Goal: Task Accomplishment & Management: Use online tool/utility

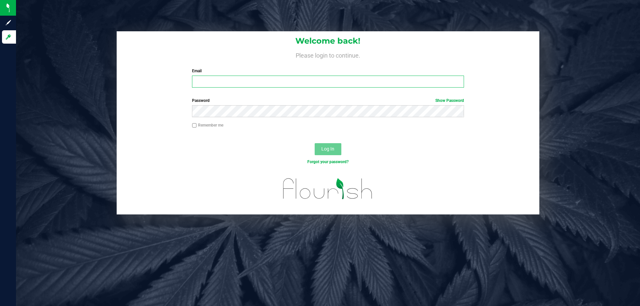
click at [235, 88] on input "Email" at bounding box center [327, 82] width 271 height 12
type input "[EMAIL_ADDRESS][DOMAIN_NAME]"
click at [314, 143] on button "Log In" at bounding box center [327, 149] width 27 height 12
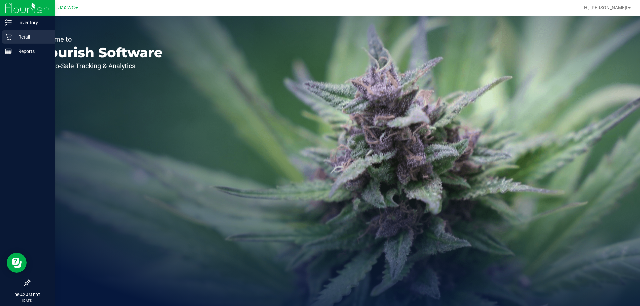
click at [15, 36] on p "Retail" at bounding box center [32, 37] width 40 height 8
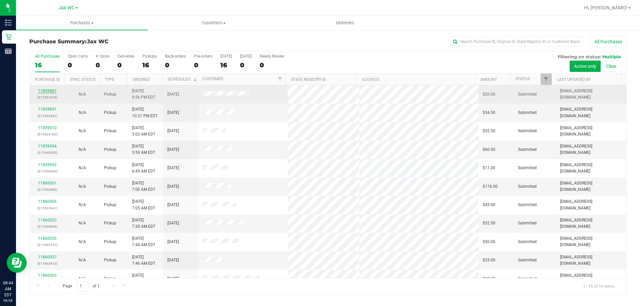
click at [50, 89] on link "11859807" at bounding box center [47, 91] width 19 height 5
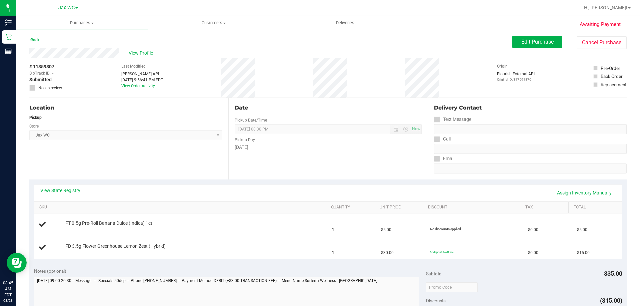
click at [52, 182] on div "View State Registry Assign Inventory Manually SKU Quantity Unit Price Discount …" at bounding box center [327, 222] width 597 height 84
click at [55, 190] on link "View State Registry" at bounding box center [60, 190] width 40 height 7
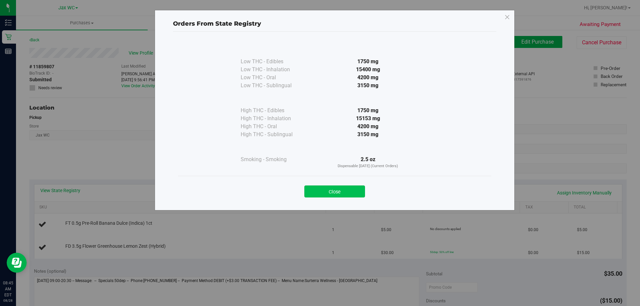
click at [326, 187] on button "Close" at bounding box center [334, 192] width 61 height 12
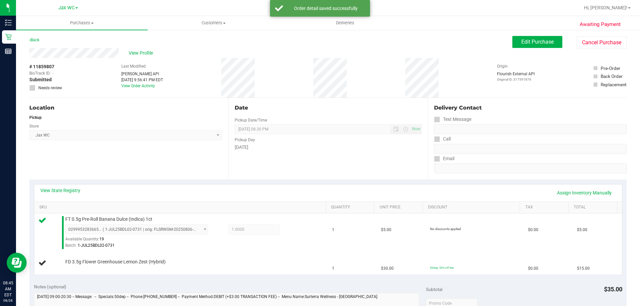
click at [284, 176] on div "Date Pickup Date/Time [DATE] Now [DATE] 08:30 PM Now Pickup Day [DATE]" at bounding box center [327, 139] width 199 height 82
click at [294, 260] on div "FD 3.5g Flower Greenhouse Lemon Zest (Hybrid)" at bounding box center [192, 262] width 260 height 7
click at [302, 235] on div "0299953283665467 ( 1-JUL25BDL02-0731 | orig: FLSRWGM-20250806-2362 ) 0299953283…" at bounding box center [193, 237] width 257 height 24
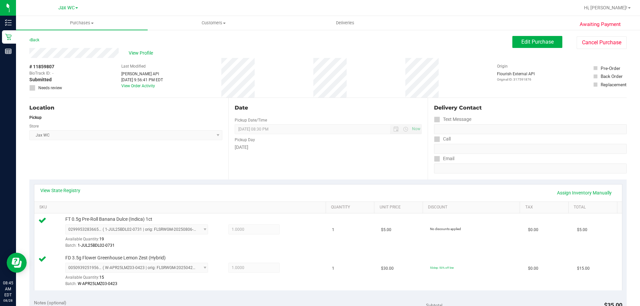
scroll to position [266, 0]
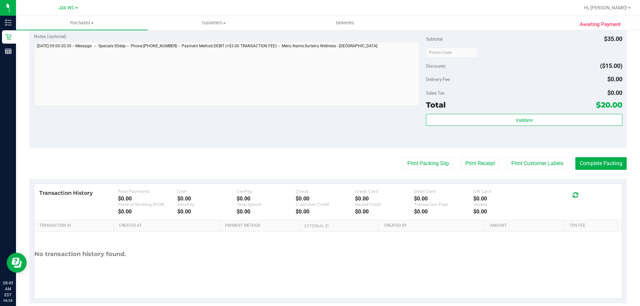
click at [503, 110] on div "Total $20.00" at bounding box center [524, 105] width 196 height 12
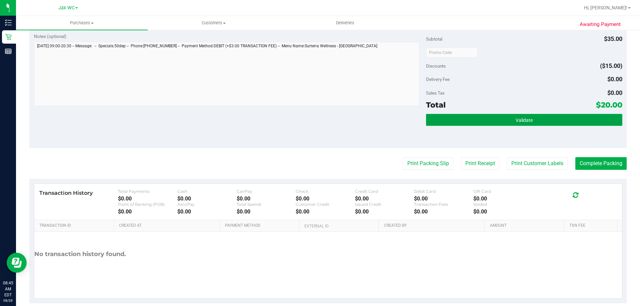
click at [505, 120] on button "Validate" at bounding box center [524, 120] width 196 height 12
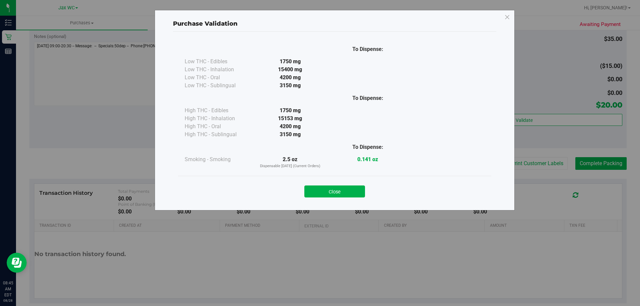
click at [357, 198] on div "Close" at bounding box center [334, 189] width 313 height 27
click at [357, 194] on button "Close" at bounding box center [334, 192] width 61 height 12
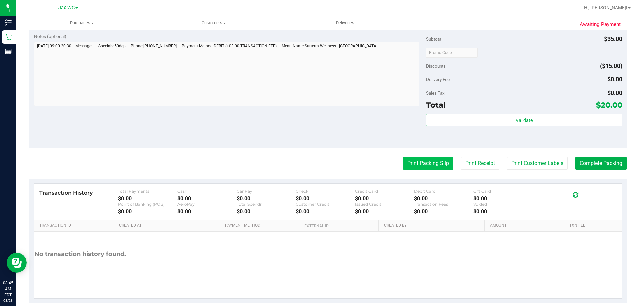
click at [411, 162] on button "Print Packing Slip" at bounding box center [428, 163] width 50 height 13
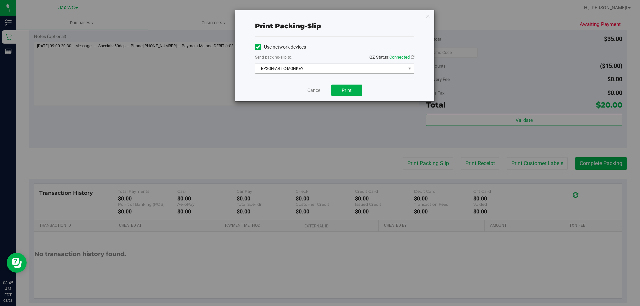
click at [337, 65] on span "EPSON-ARTIC-MONKEY" at bounding box center [330, 68] width 150 height 9
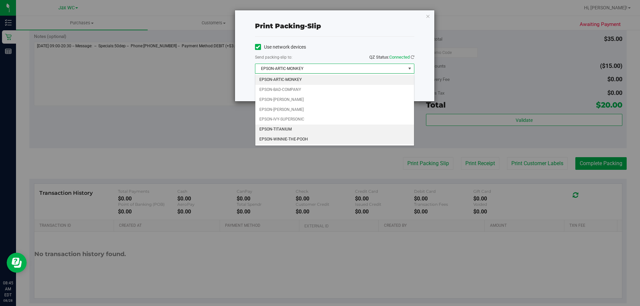
click at [308, 138] on li "EPSON-WINNIE-THE-POOH" at bounding box center [334, 140] width 159 height 10
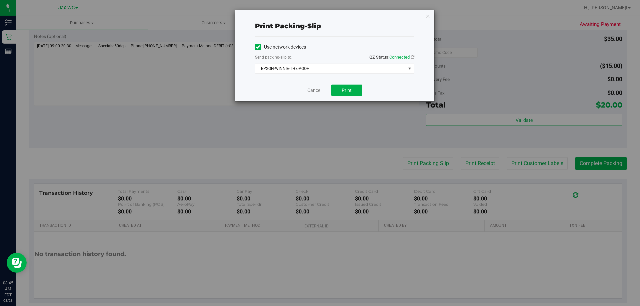
click at [293, 94] on div "Cancel Print" at bounding box center [334, 90] width 159 height 22
click at [346, 87] on button "Print" at bounding box center [346, 90] width 31 height 11
click at [430, 14] on div "Print packing-slip Use network devices Send packing-slip to: QZ Status: Connect…" at bounding box center [334, 55] width 199 height 91
click at [426, 15] on icon "button" at bounding box center [427, 16] width 5 height 8
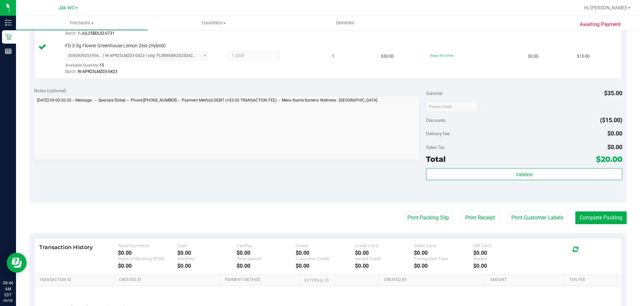
scroll to position [277, 0]
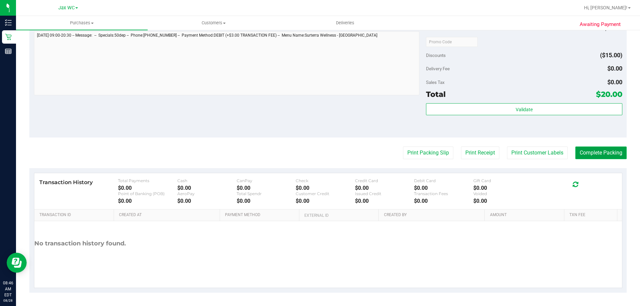
click at [582, 147] on button "Complete Packing" at bounding box center [600, 153] width 51 height 13
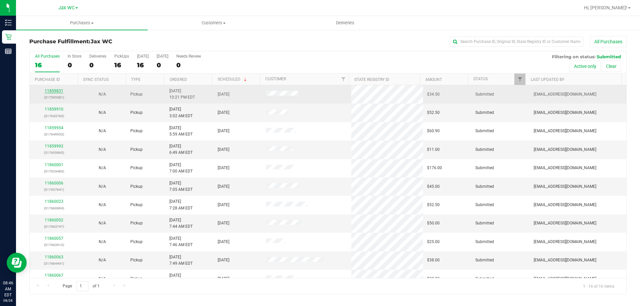
click at [59, 93] on link "11859831" at bounding box center [54, 91] width 19 height 5
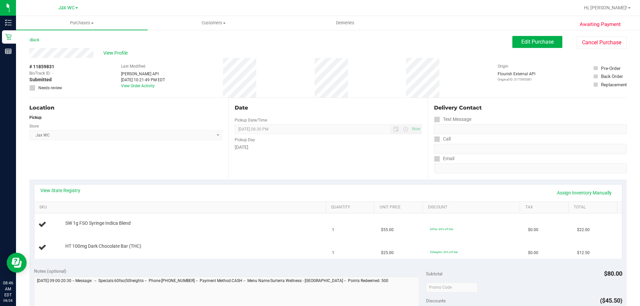
click at [69, 184] on div "View State Registry Assign Inventory Manually SKU Quantity Unit Price Discount …" at bounding box center [327, 222] width 597 height 84
click at [66, 189] on link "View State Registry" at bounding box center [60, 190] width 40 height 7
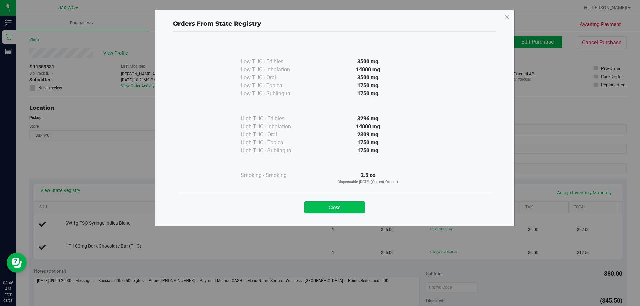
click at [352, 202] on button "Close" at bounding box center [334, 208] width 61 height 12
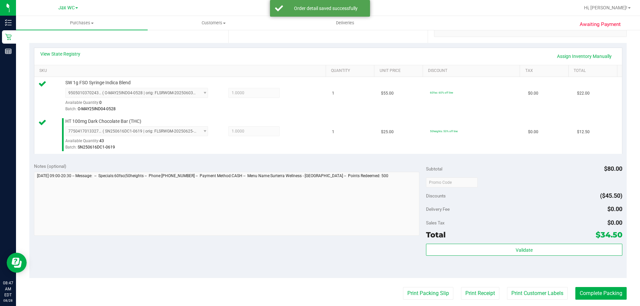
scroll to position [200, 0]
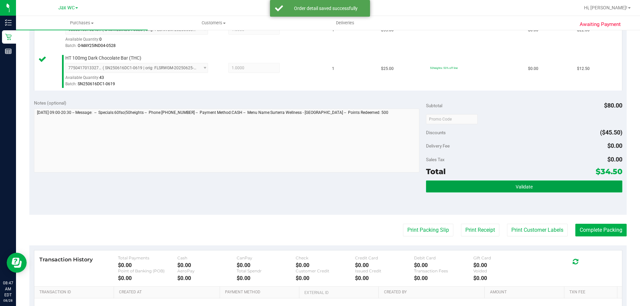
click at [504, 190] on button "Validate" at bounding box center [524, 187] width 196 height 12
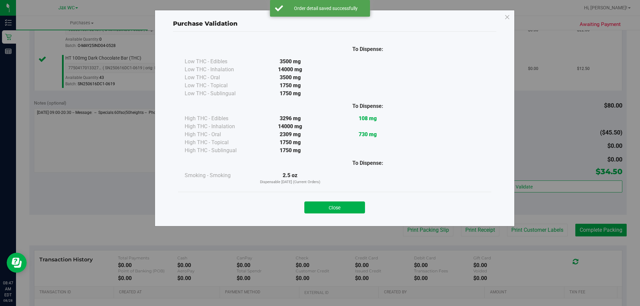
click at [343, 214] on div "Close" at bounding box center [334, 205] width 313 height 27
click at [343, 207] on button "Close" at bounding box center [334, 208] width 61 height 12
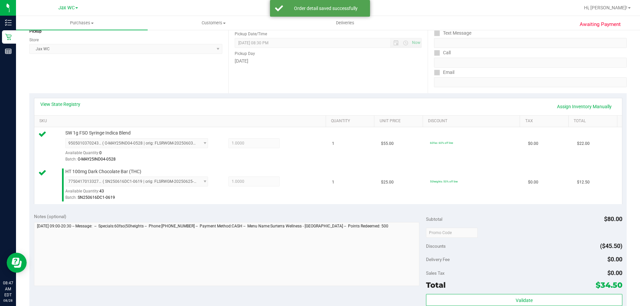
scroll to position [0, 0]
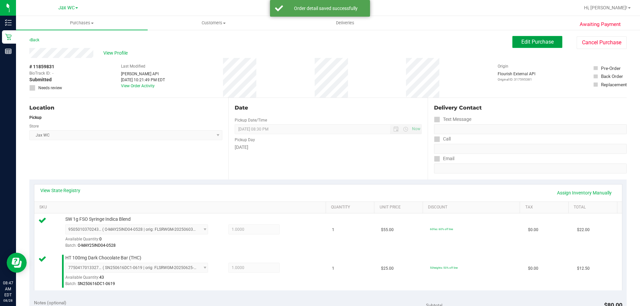
click at [527, 42] on span "Edit Purchase" at bounding box center [537, 42] width 32 height 6
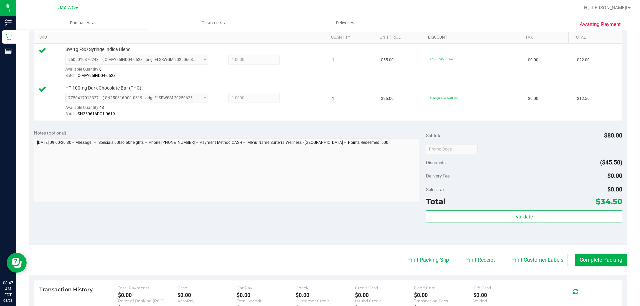
scroll to position [266, 0]
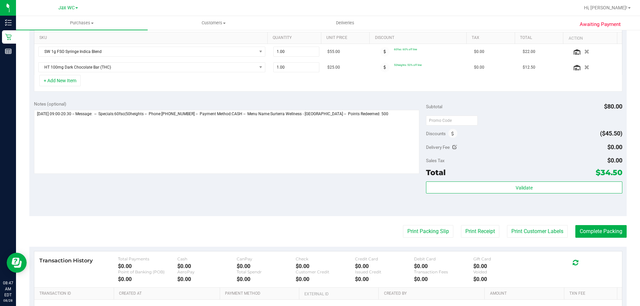
scroll to position [115, 0]
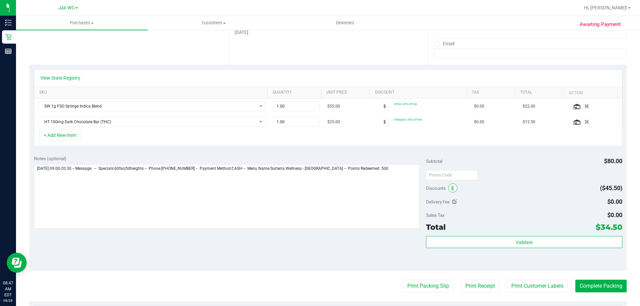
click at [451, 185] on span at bounding box center [452, 188] width 9 height 9
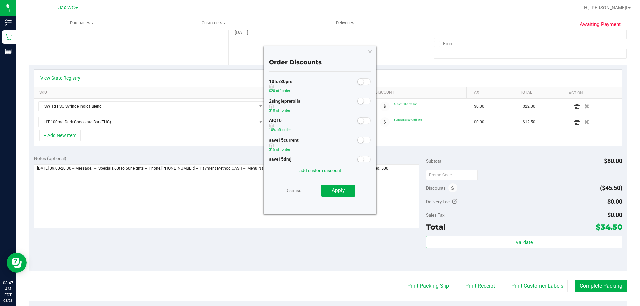
click at [362, 125] on div "AIQ10 10% off order" at bounding box center [320, 126] width 102 height 20
click at [361, 122] on span at bounding box center [363, 120] width 13 height 7
click at [343, 193] on span "Apply" at bounding box center [337, 191] width 13 height 6
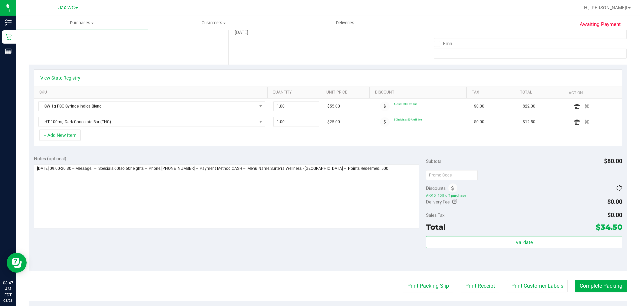
scroll to position [0, 0]
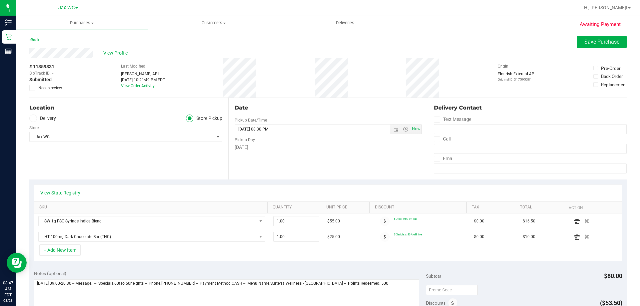
click at [591, 49] on div "View Profile" at bounding box center [327, 53] width 597 height 10
click at [591, 46] on button "Save Purchase" at bounding box center [601, 42] width 50 height 12
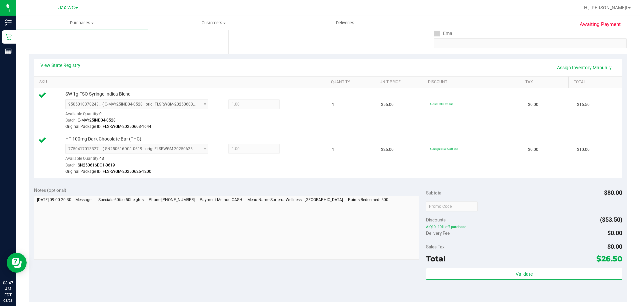
scroll to position [266, 0]
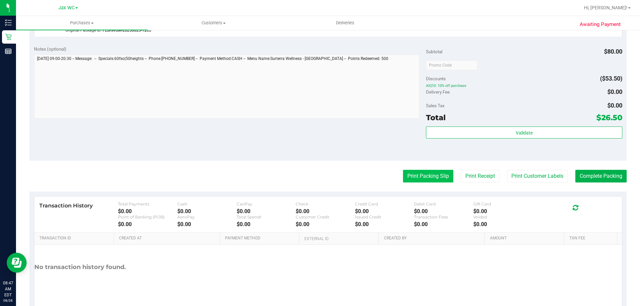
click at [444, 174] on button "Print Packing Slip" at bounding box center [428, 176] width 50 height 13
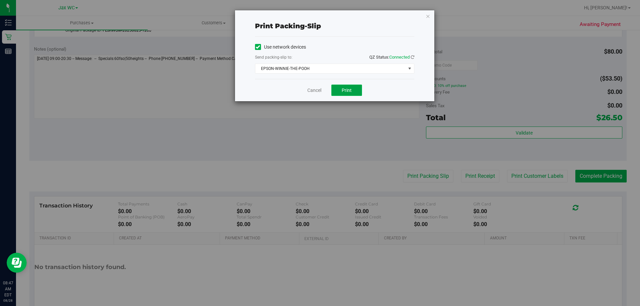
click at [358, 88] on button "Print" at bounding box center [346, 90] width 31 height 11
click at [425, 20] on div "Print packing-slip Use network devices Send packing-slip to: QZ Status: Connect…" at bounding box center [334, 55] width 199 height 91
click at [426, 19] on icon "button" at bounding box center [427, 16] width 5 height 8
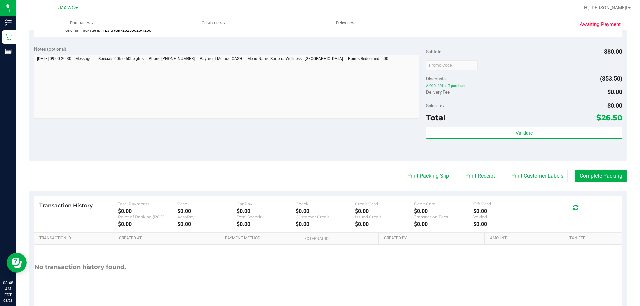
click at [484, 141] on div "Validate" at bounding box center [524, 142] width 196 height 30
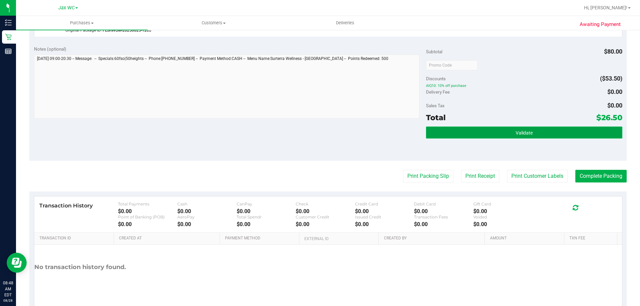
click at [483, 130] on button "Validate" at bounding box center [524, 133] width 196 height 12
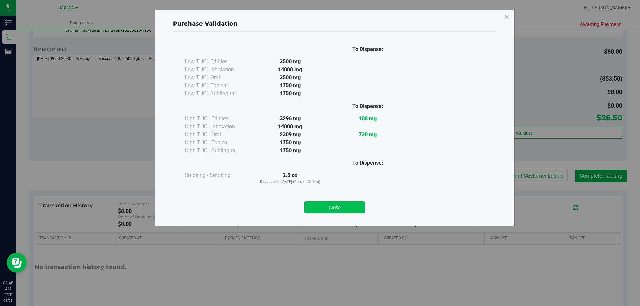
click at [348, 207] on button "Close" at bounding box center [334, 208] width 61 height 12
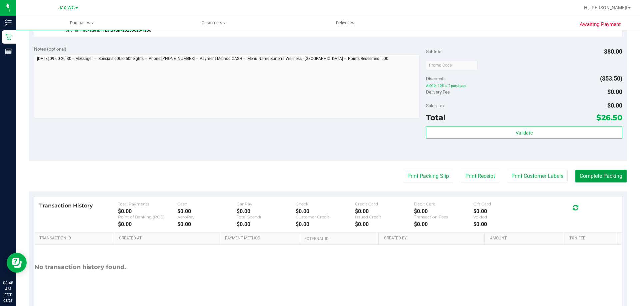
click at [576, 182] on button "Complete Packing" at bounding box center [600, 176] width 51 height 13
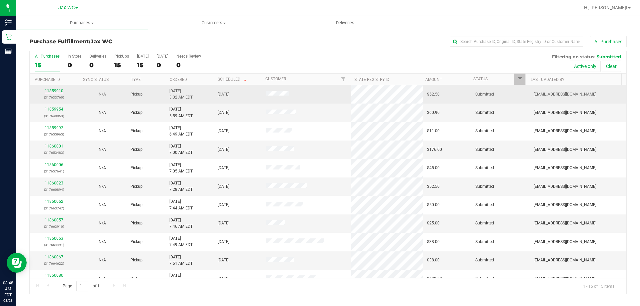
click at [56, 89] on link "11859910" at bounding box center [54, 91] width 19 height 5
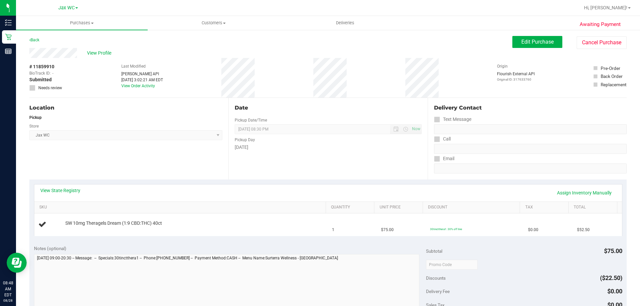
click at [62, 195] on div "View State Registry Assign Inventory Manually" at bounding box center [327, 192] width 575 height 11
click at [65, 192] on link "View State Registry" at bounding box center [60, 190] width 40 height 7
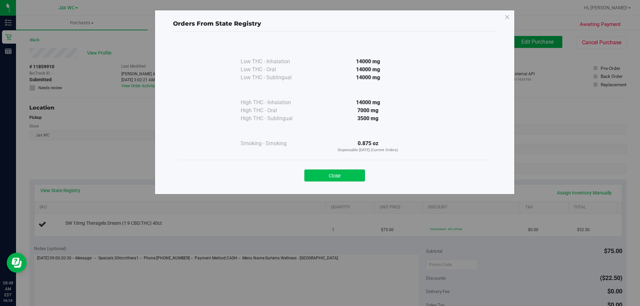
click at [341, 179] on button "Close" at bounding box center [334, 176] width 61 height 12
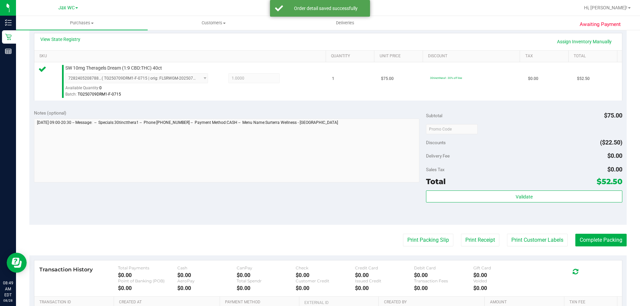
scroll to position [238, 0]
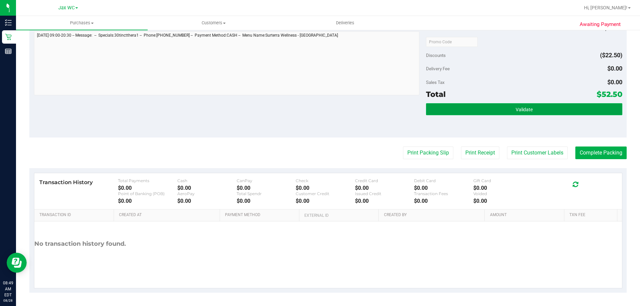
click at [496, 114] on button "Validate" at bounding box center [524, 109] width 196 height 12
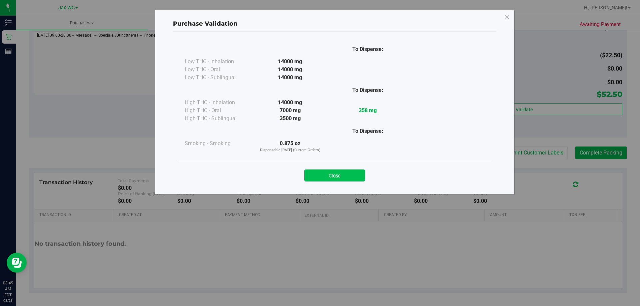
click at [349, 171] on button "Close" at bounding box center [334, 176] width 61 height 12
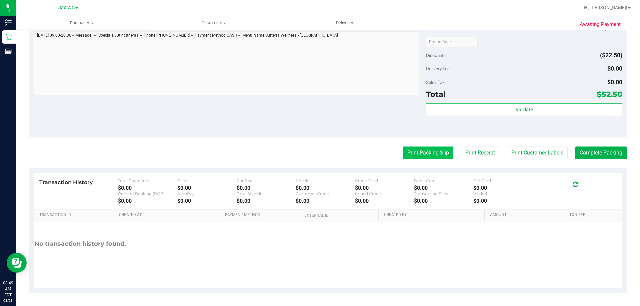
click at [404, 157] on button "Print Packing Slip" at bounding box center [428, 153] width 50 height 13
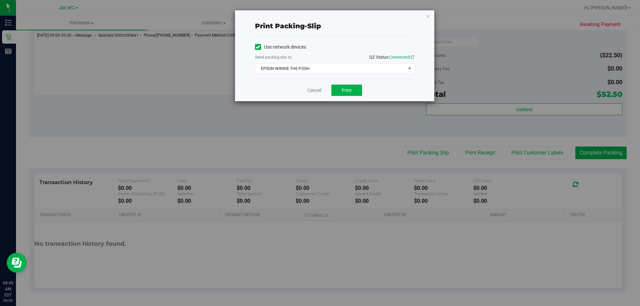
click at [339, 84] on div "Cancel Print" at bounding box center [334, 90] width 159 height 22
click at [342, 94] on button "Print" at bounding box center [346, 90] width 31 height 11
click at [429, 14] on icon "button" at bounding box center [427, 16] width 5 height 8
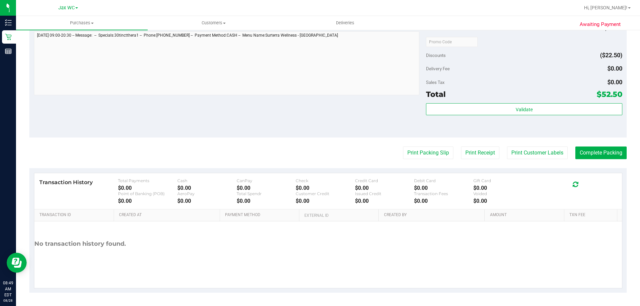
click at [541, 121] on div "Validate" at bounding box center [524, 118] width 196 height 30
click at [561, 117] on div "Validate" at bounding box center [524, 118] width 196 height 30
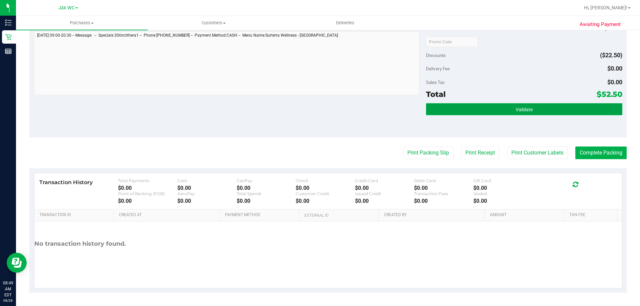
click at [543, 105] on button "Validate" at bounding box center [524, 109] width 196 height 12
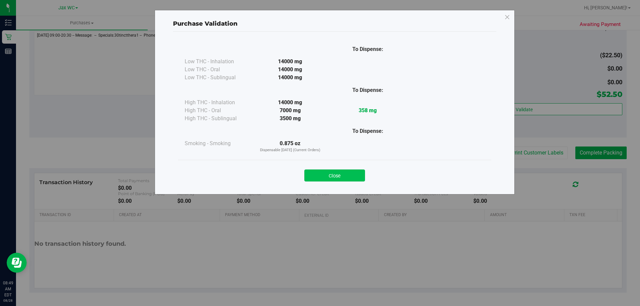
click at [345, 173] on button "Close" at bounding box center [334, 176] width 61 height 12
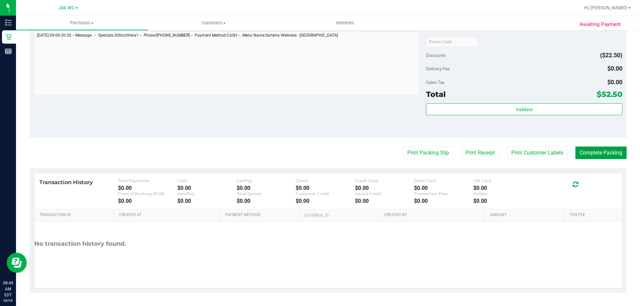
click at [604, 151] on button "Complete Packing" at bounding box center [600, 153] width 51 height 13
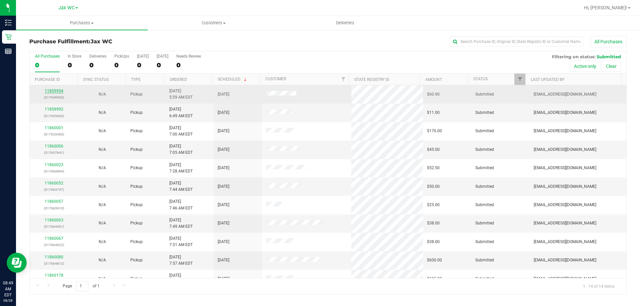
click at [52, 90] on link "11859954" at bounding box center [54, 91] width 19 height 5
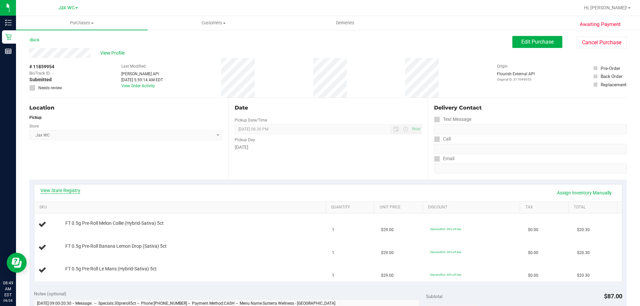
click at [76, 191] on link "View State Registry" at bounding box center [60, 190] width 40 height 7
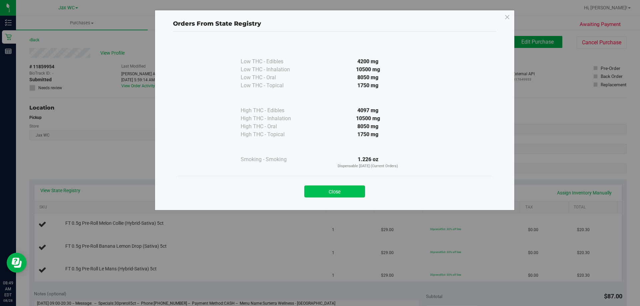
click at [343, 192] on button "Close" at bounding box center [334, 192] width 61 height 12
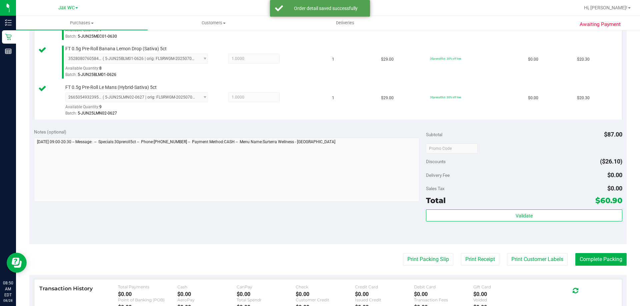
scroll to position [183, 0]
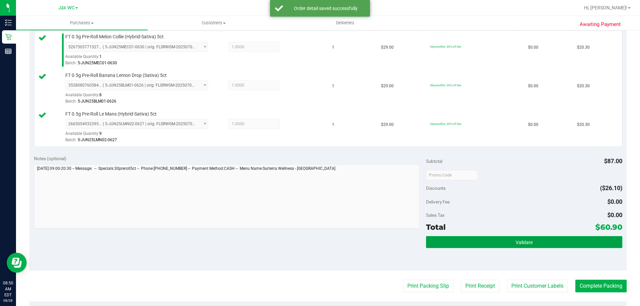
click at [480, 245] on button "Validate" at bounding box center [524, 242] width 196 height 12
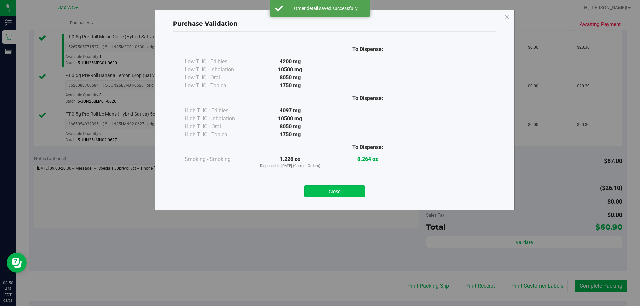
click at [344, 187] on button "Close" at bounding box center [334, 192] width 61 height 12
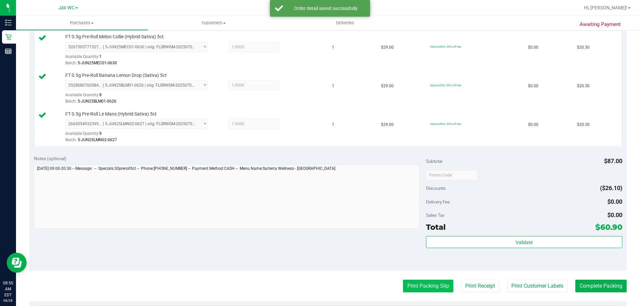
click at [403, 285] on button "Print Packing Slip" at bounding box center [428, 286] width 50 height 13
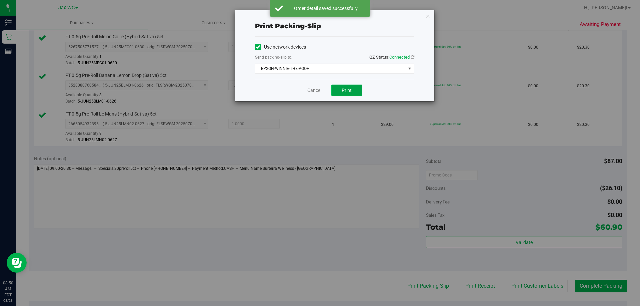
click at [340, 94] on button "Print" at bounding box center [346, 90] width 31 height 11
click at [428, 16] on icon "button" at bounding box center [427, 16] width 5 height 8
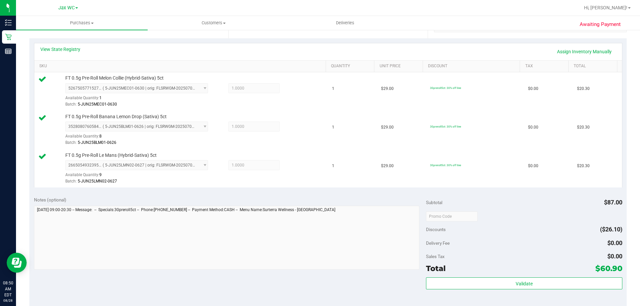
scroll to position [316, 0]
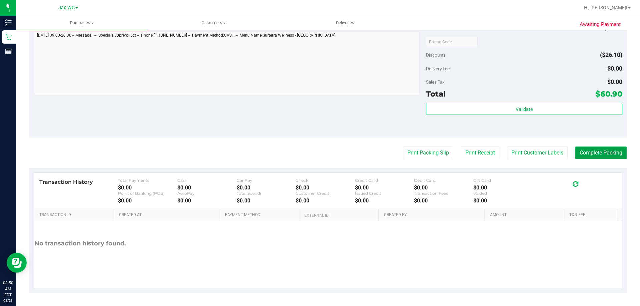
click at [589, 150] on button "Complete Packing" at bounding box center [600, 153] width 51 height 13
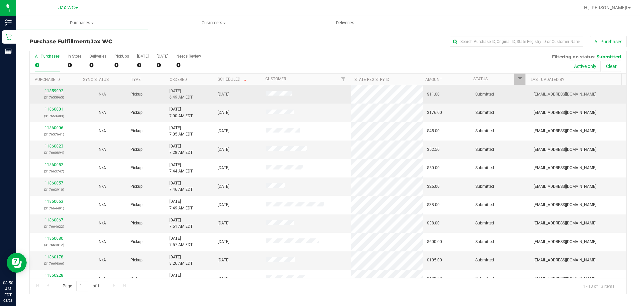
click at [56, 90] on link "11859992" at bounding box center [54, 91] width 19 height 5
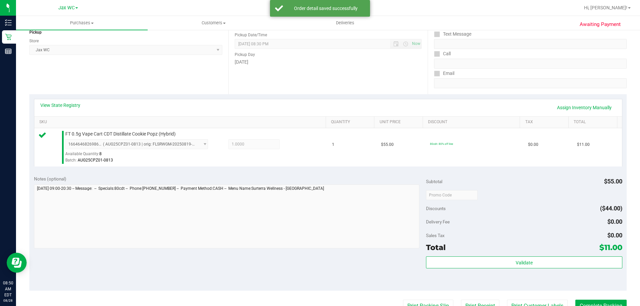
scroll to position [133, 0]
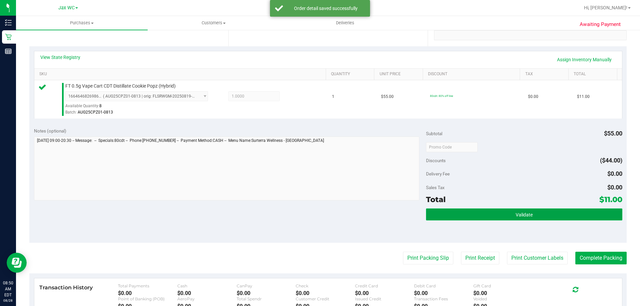
click at [456, 213] on button "Validate" at bounding box center [524, 215] width 196 height 12
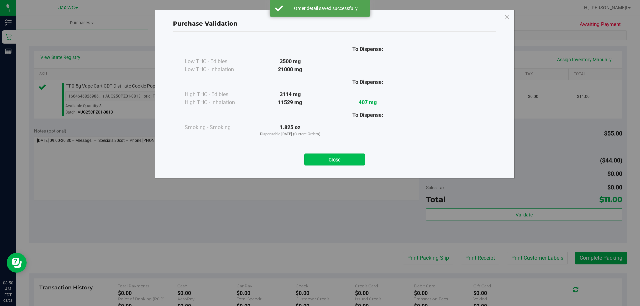
click at [340, 157] on button "Close" at bounding box center [334, 160] width 61 height 12
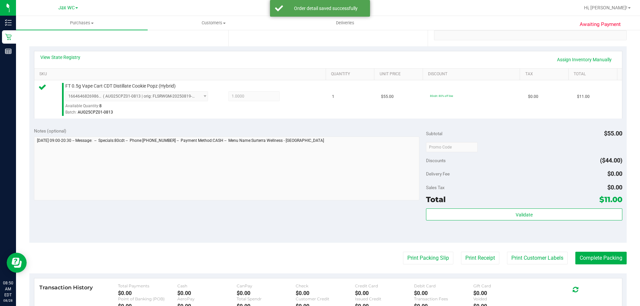
click at [413, 250] on purchase-details "Back Edit Purchase Cancel Purchase View Profile # 11859992 BioTrack ID: - Submi…" at bounding box center [327, 150] width 597 height 495
click at [414, 255] on button "Print Packing Slip" at bounding box center [428, 258] width 50 height 13
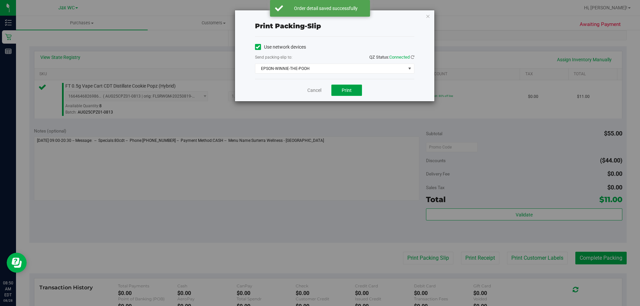
click at [350, 85] on button "Print" at bounding box center [346, 90] width 31 height 11
click at [426, 15] on icon "button" at bounding box center [427, 16] width 5 height 8
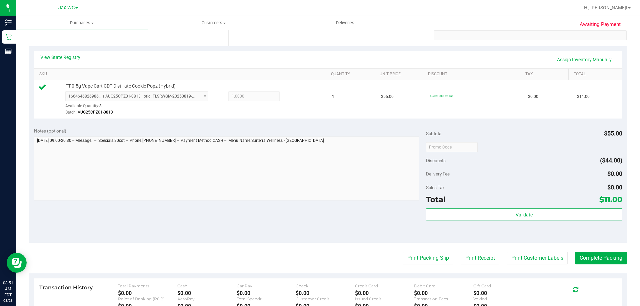
click at [538, 207] on div "Subtotal $55.00 Discounts ($44.00) Delivery Fee $0.00 Sales Tax $0.00 Total $11…" at bounding box center [524, 183] width 196 height 111
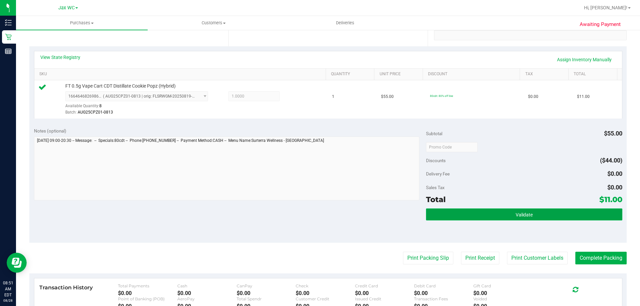
click at [536, 218] on button "Validate" at bounding box center [524, 215] width 196 height 12
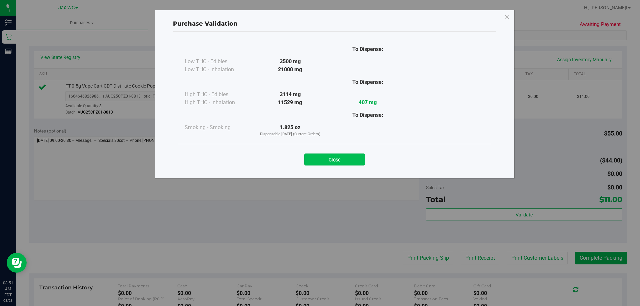
click at [333, 159] on button "Close" at bounding box center [334, 160] width 61 height 12
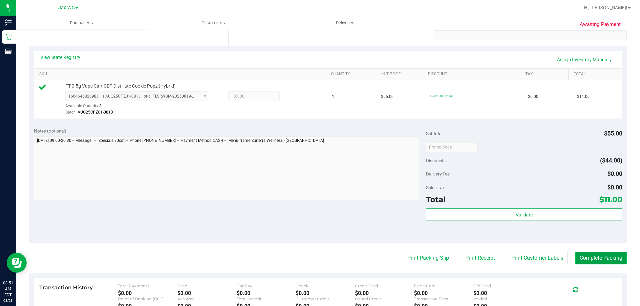
click at [606, 264] on button "Complete Packing" at bounding box center [600, 258] width 51 height 13
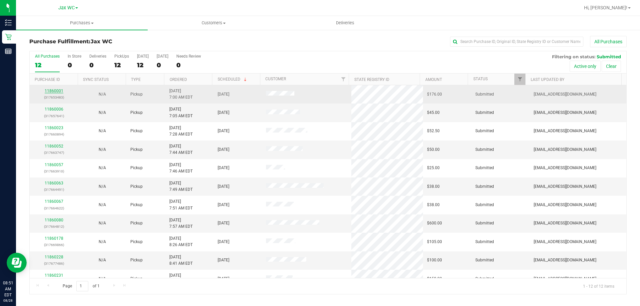
click at [52, 89] on link "11860001" at bounding box center [54, 91] width 19 height 5
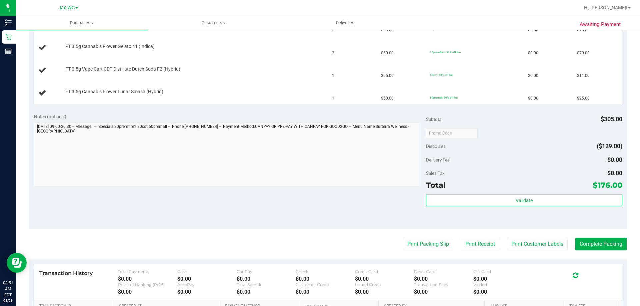
scroll to position [133, 0]
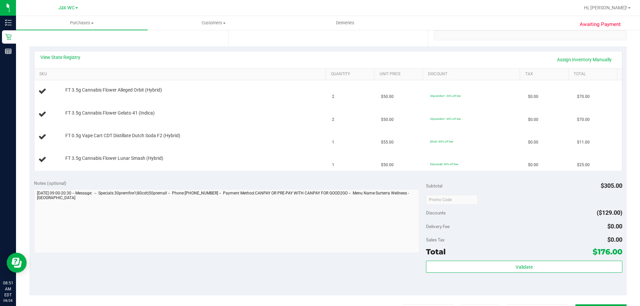
click at [82, 57] on div "View State Registry Assign Inventory Manually" at bounding box center [327, 59] width 575 height 11
click at [78, 55] on link "View State Registry" at bounding box center [60, 57] width 40 height 7
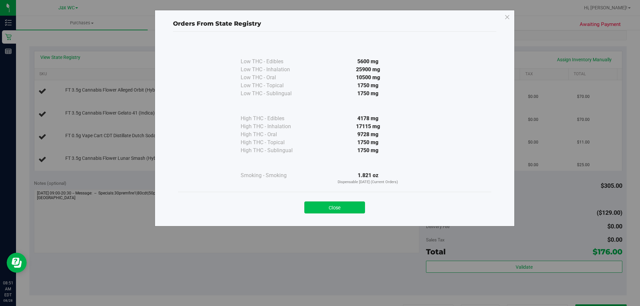
click at [346, 210] on button "Close" at bounding box center [334, 208] width 61 height 12
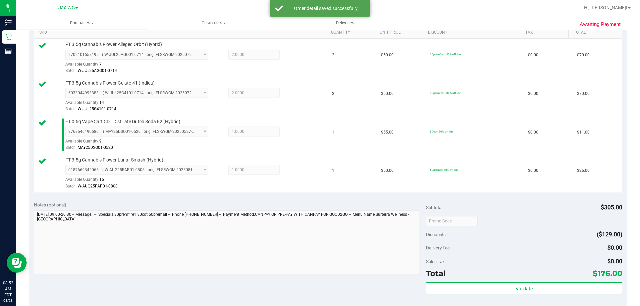
scroll to position [200, 0]
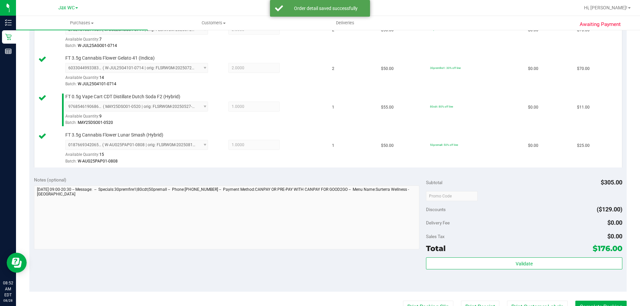
click at [501, 253] on div "Total $176.00" at bounding box center [524, 248] width 196 height 12
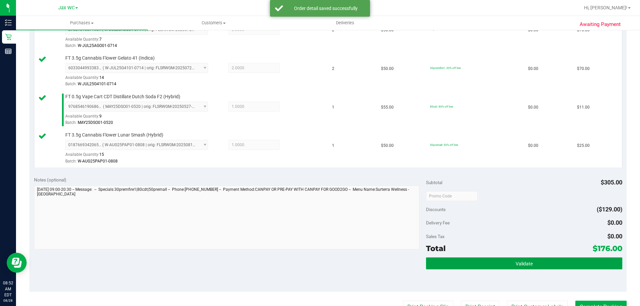
click at [503, 263] on button "Validate" at bounding box center [524, 263] width 196 height 12
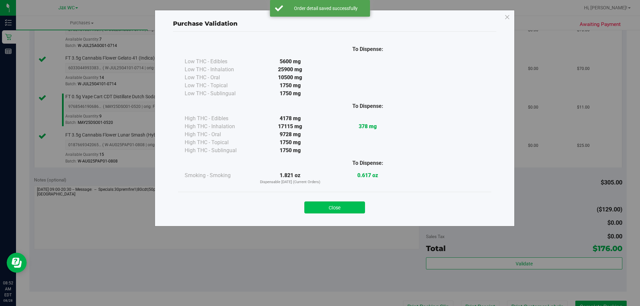
click at [327, 206] on button "Close" at bounding box center [334, 208] width 61 height 12
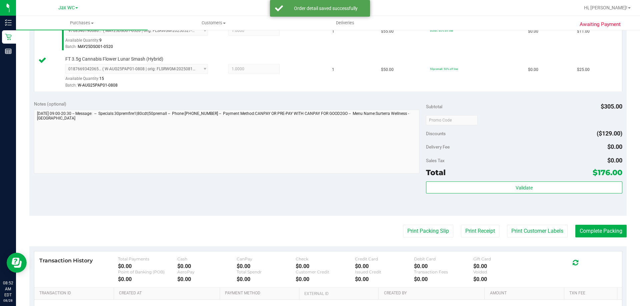
scroll to position [333, 0]
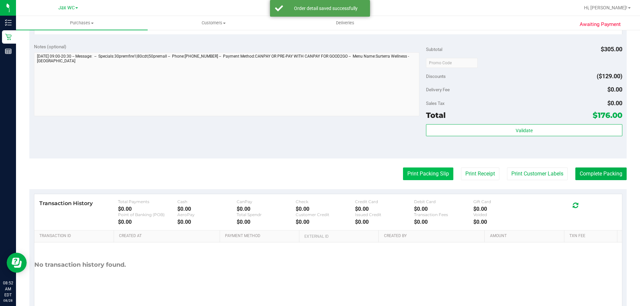
click at [421, 176] on button "Print Packing Slip" at bounding box center [428, 174] width 50 height 13
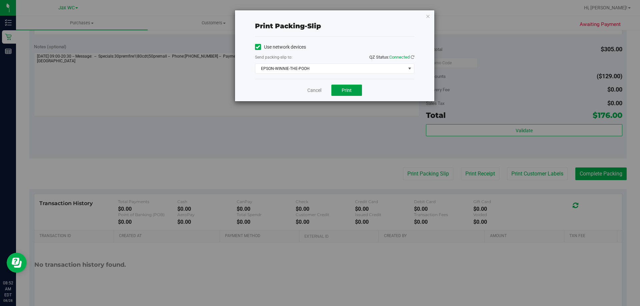
click at [353, 94] on button "Print" at bounding box center [346, 90] width 31 height 11
click at [426, 18] on icon "button" at bounding box center [427, 16] width 5 height 8
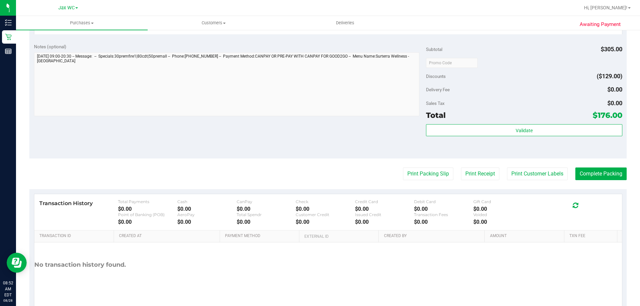
click at [458, 122] on div "Subtotal $305.00 Discounts ($129.00) Delivery Fee $0.00 Sales Tax $0.00 Total $…" at bounding box center [524, 98] width 196 height 111
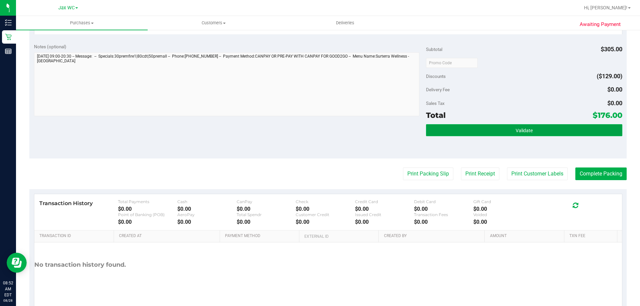
click at [459, 125] on button "Validate" at bounding box center [524, 130] width 196 height 12
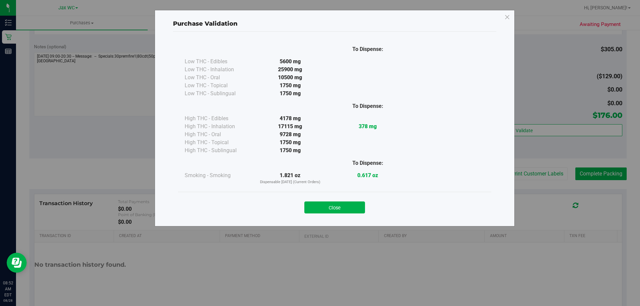
click at [341, 219] on div "To Dispense: Low THC - Edibles 5600 mg" at bounding box center [334, 126] width 323 height 189
click at [342, 205] on button "Close" at bounding box center [334, 208] width 61 height 12
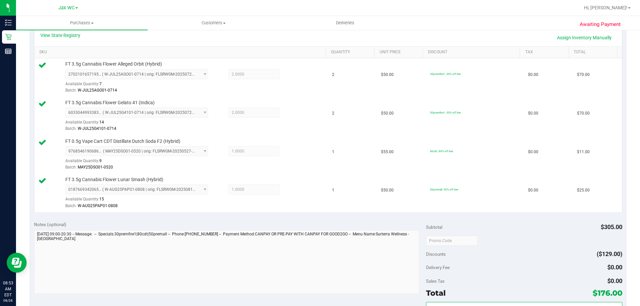
scroll to position [354, 0]
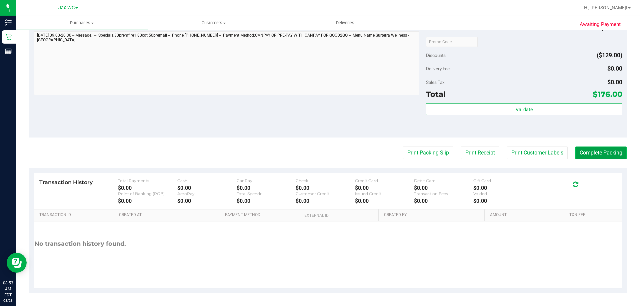
click at [587, 148] on button "Complete Packing" at bounding box center [600, 153] width 51 height 13
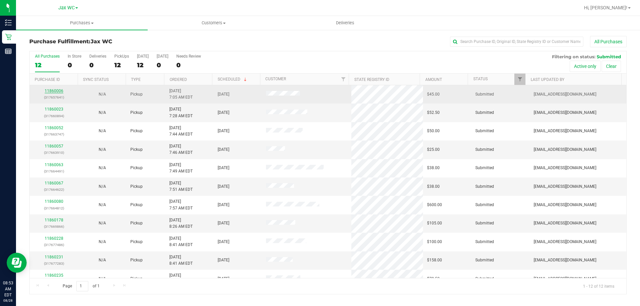
click at [48, 89] on link "11860006" at bounding box center [54, 91] width 19 height 5
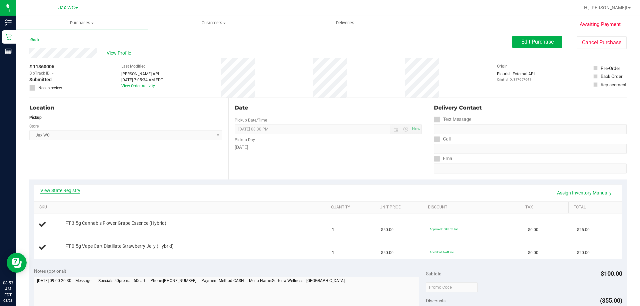
click at [65, 193] on link "View State Registry" at bounding box center [60, 190] width 40 height 7
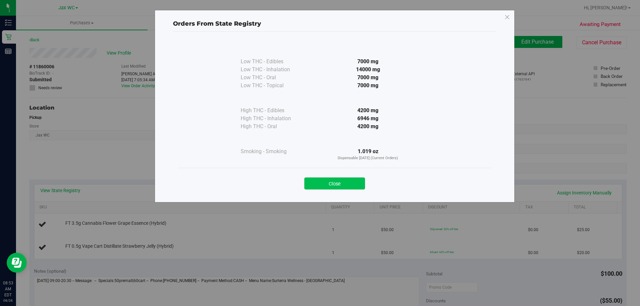
click at [329, 179] on button "Close" at bounding box center [334, 184] width 61 height 12
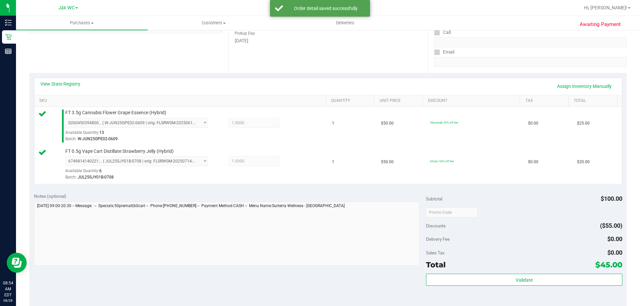
scroll to position [133, 0]
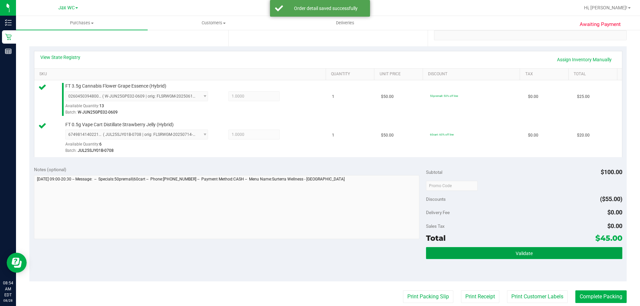
click at [497, 252] on button "Validate" at bounding box center [524, 253] width 196 height 12
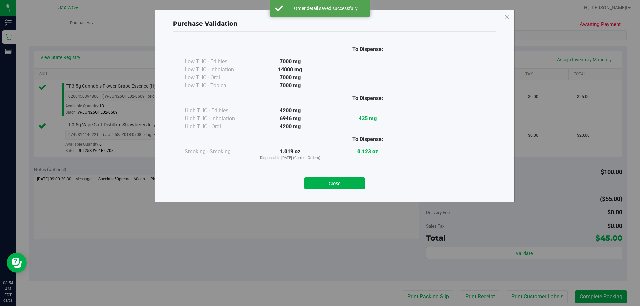
drag, startPoint x: 354, startPoint y: 186, endPoint x: 406, endPoint y: 264, distance: 93.8
click at [354, 186] on button "Close" at bounding box center [334, 184] width 61 height 12
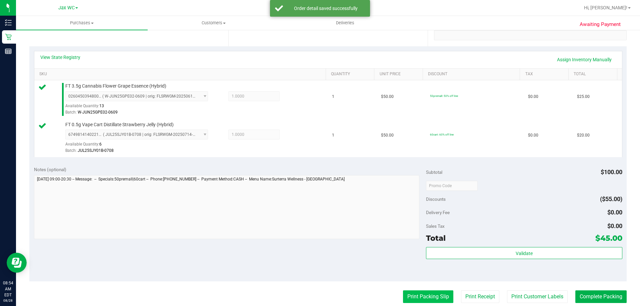
click at [421, 295] on button "Print Packing Slip" at bounding box center [428, 296] width 50 height 13
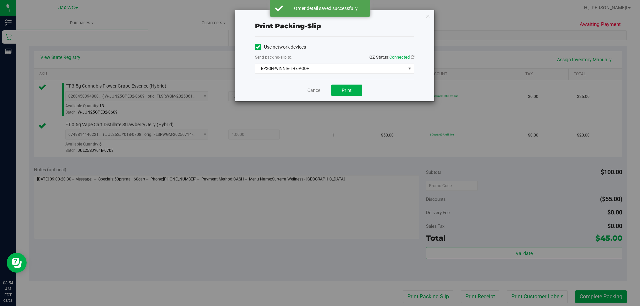
click at [336, 100] on div "Cancel Print" at bounding box center [334, 90] width 159 height 22
click at [338, 95] on button "Print" at bounding box center [346, 90] width 31 height 11
click at [427, 15] on icon "button" at bounding box center [427, 16] width 5 height 8
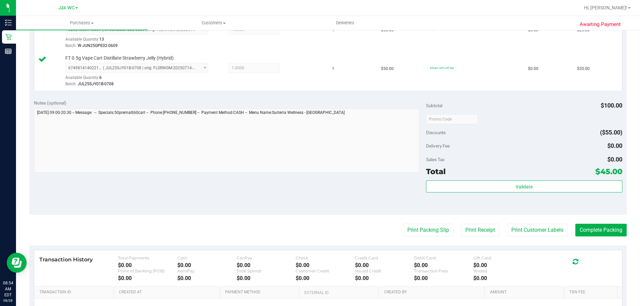
scroll to position [277, 0]
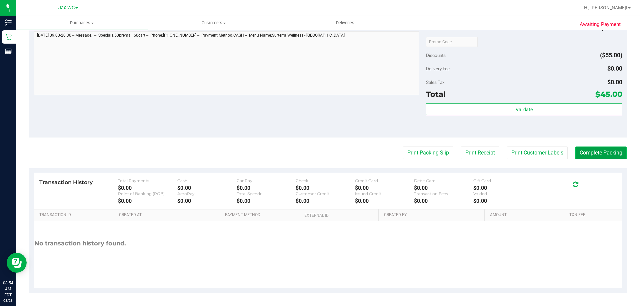
click at [585, 152] on button "Complete Packing" at bounding box center [600, 153] width 51 height 13
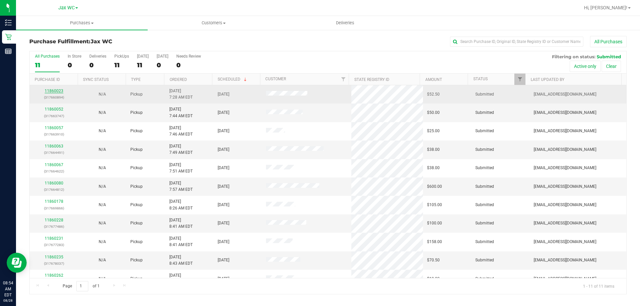
click at [58, 89] on link "11860023" at bounding box center [54, 91] width 19 height 5
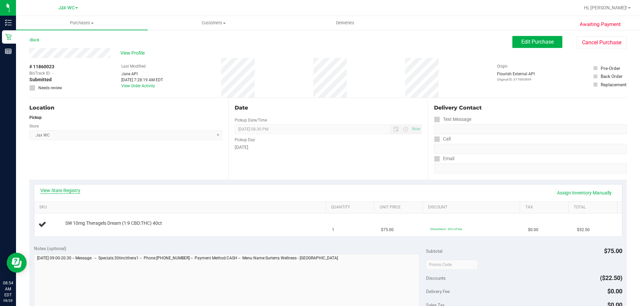
click at [75, 193] on link "View State Registry" at bounding box center [60, 190] width 40 height 7
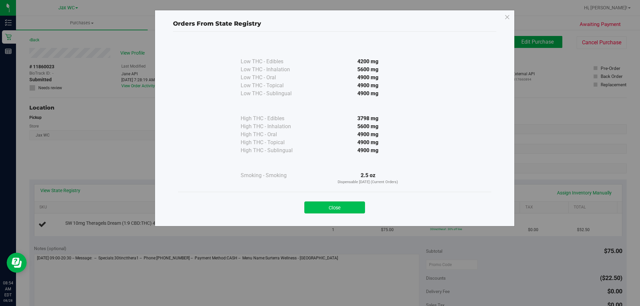
click at [339, 207] on button "Close" at bounding box center [334, 208] width 61 height 12
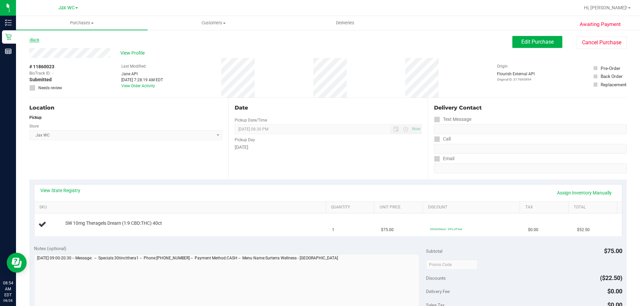
click at [35, 40] on link "Back" at bounding box center [34, 40] width 10 height 5
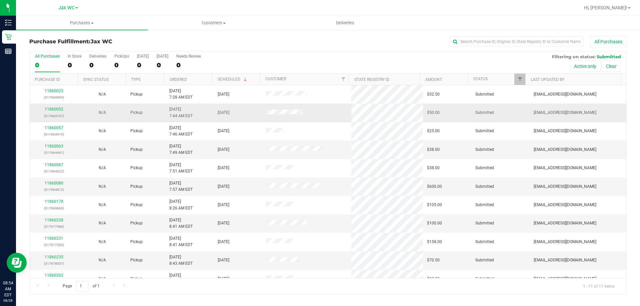
click at [54, 107] on div "11860052 (317663747)" at bounding box center [54, 112] width 40 height 13
click at [56, 109] on link "11860052" at bounding box center [54, 109] width 19 height 5
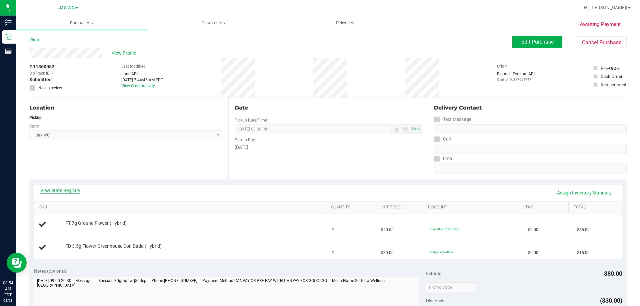
click at [66, 190] on link "View State Registry" at bounding box center [60, 190] width 40 height 7
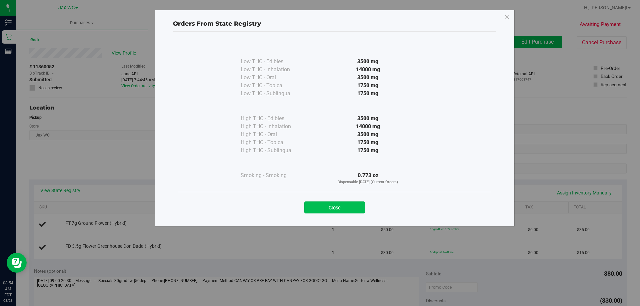
click at [334, 204] on button "Close" at bounding box center [334, 208] width 61 height 12
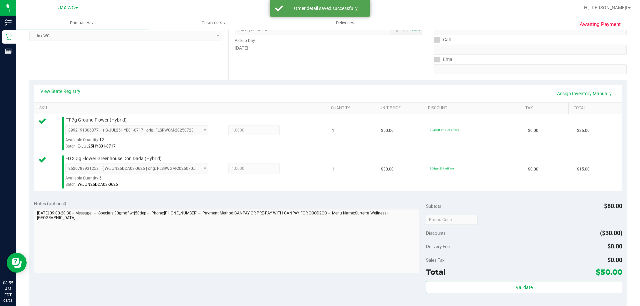
scroll to position [266, 0]
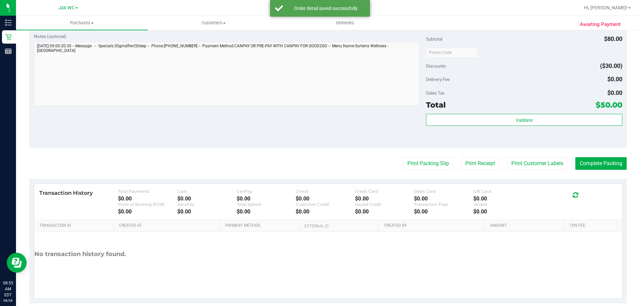
click at [504, 132] on div "Validate" at bounding box center [524, 129] width 196 height 30
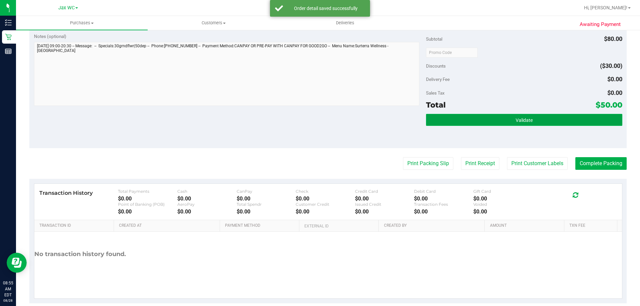
click at [504, 125] on button "Validate" at bounding box center [524, 120] width 196 height 12
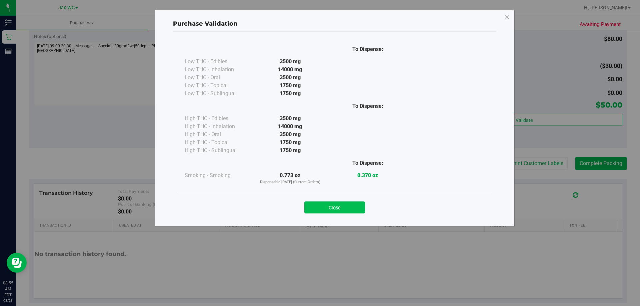
click at [346, 208] on button "Close" at bounding box center [334, 208] width 61 height 12
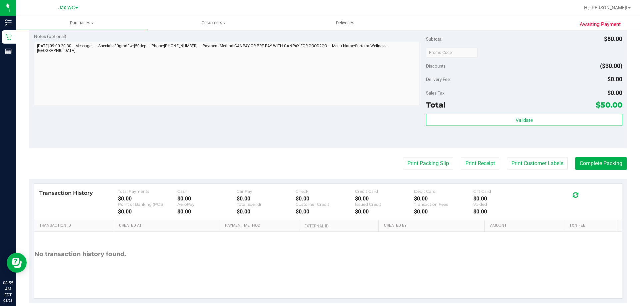
click at [417, 181] on div "Transaction History Total Payments $0.00 Cash $0.00 CanPay $0.00 Check $0.00 Cr…" at bounding box center [327, 241] width 597 height 125
click at [422, 170] on button "Print Packing Slip" at bounding box center [428, 163] width 50 height 13
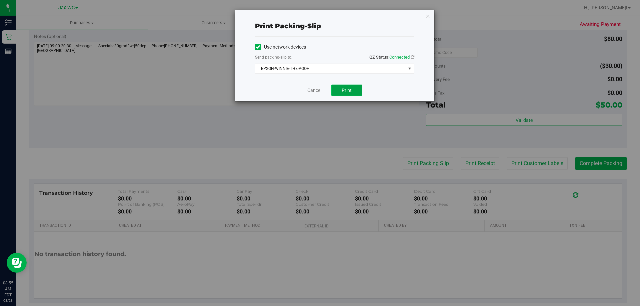
click at [348, 88] on span "Print" at bounding box center [346, 90] width 10 height 5
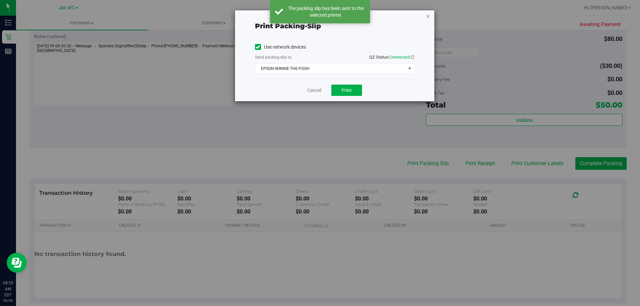
click at [427, 18] on icon "button" at bounding box center [427, 16] width 5 height 8
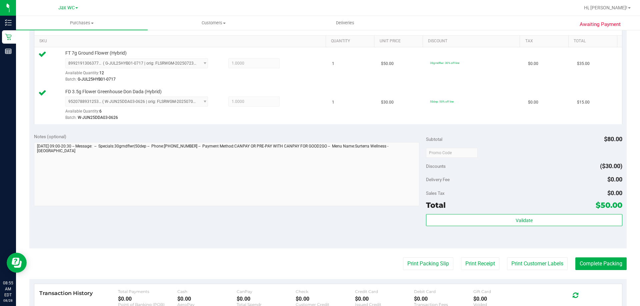
scroll to position [200, 0]
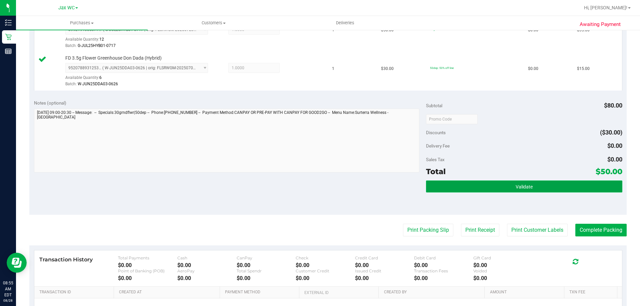
click at [497, 192] on button "Validate" at bounding box center [524, 187] width 196 height 12
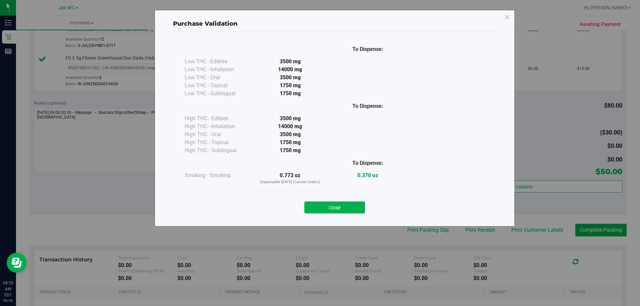
click at [295, 212] on div "Close" at bounding box center [334, 205] width 303 height 17
click at [318, 203] on button "Close" at bounding box center [334, 208] width 61 height 12
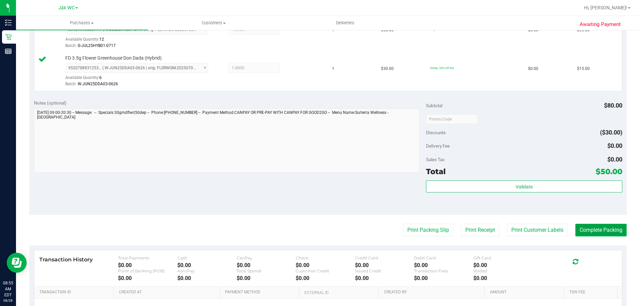
click at [583, 229] on button "Complete Packing" at bounding box center [600, 230] width 51 height 13
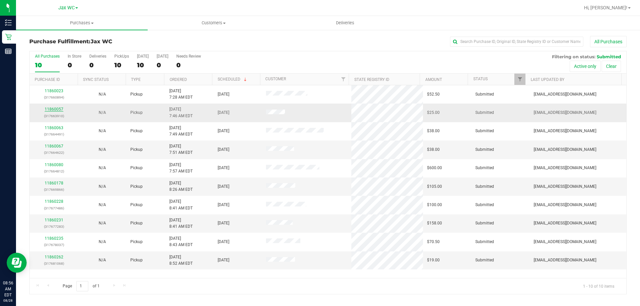
click at [54, 107] on link "11860057" at bounding box center [54, 109] width 19 height 5
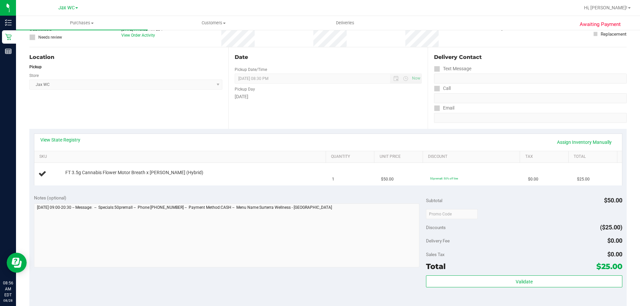
scroll to position [23, 0]
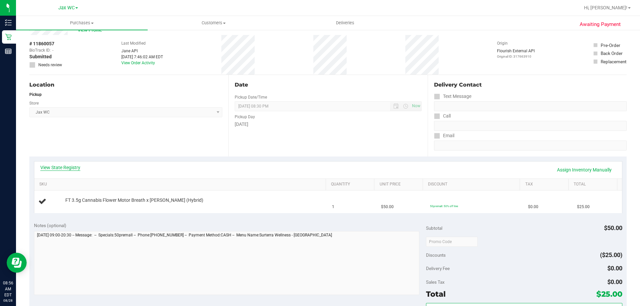
click at [75, 167] on link "View State Registry" at bounding box center [60, 167] width 40 height 7
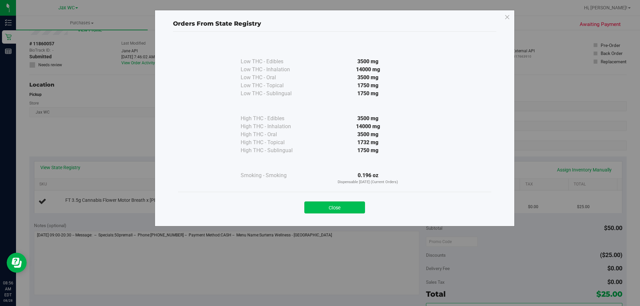
click at [330, 203] on button "Close" at bounding box center [334, 208] width 61 height 12
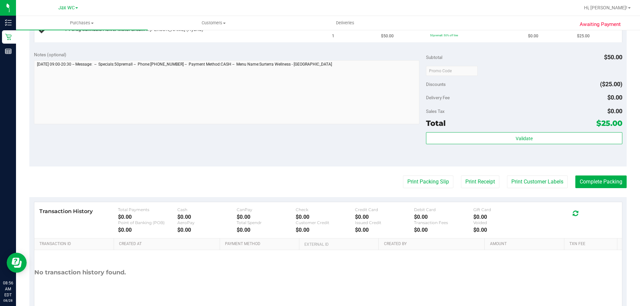
scroll to position [223, 0]
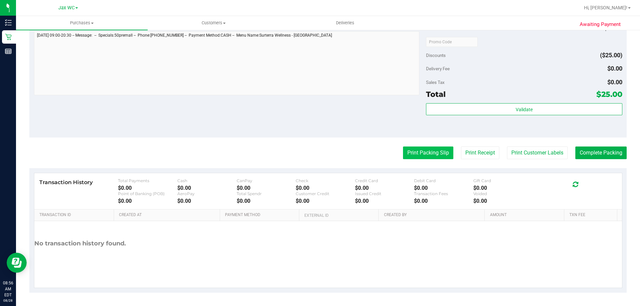
click at [419, 156] on button "Print Packing Slip" at bounding box center [428, 153] width 50 height 13
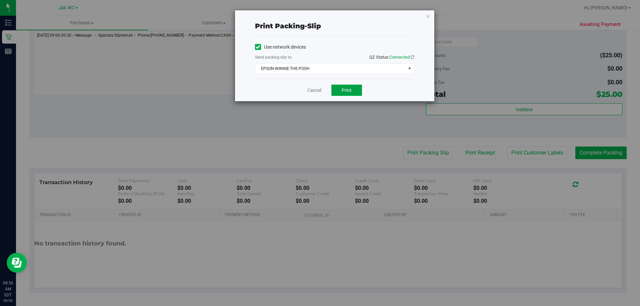
click at [352, 93] on button "Print" at bounding box center [346, 90] width 31 height 11
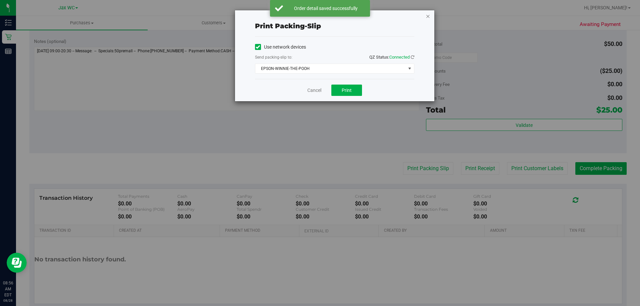
click at [426, 17] on icon "button" at bounding box center [427, 16] width 5 height 8
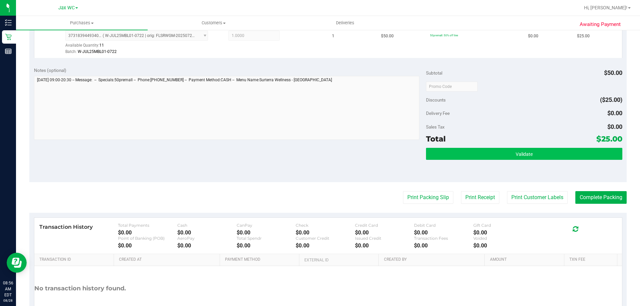
scroll to position [238, 0]
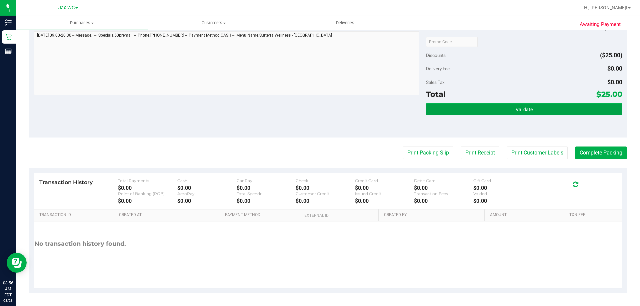
click at [518, 108] on span "Validate" at bounding box center [523, 109] width 17 height 5
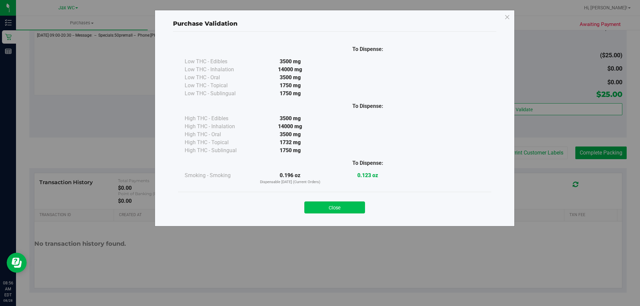
click at [350, 202] on button "Close" at bounding box center [334, 208] width 61 height 12
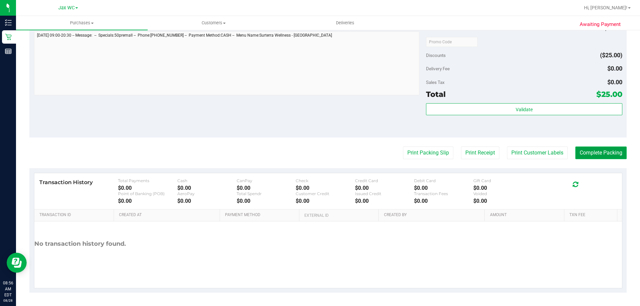
click at [601, 149] on button "Complete Packing" at bounding box center [600, 153] width 51 height 13
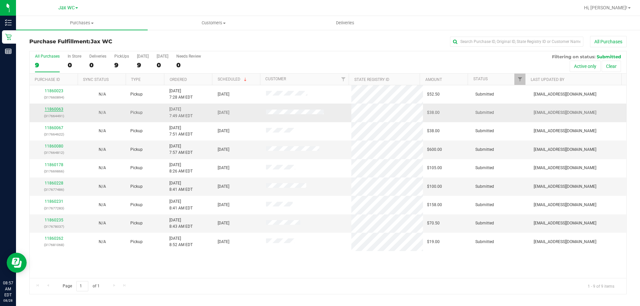
click at [53, 110] on link "11860063" at bounding box center [54, 109] width 19 height 5
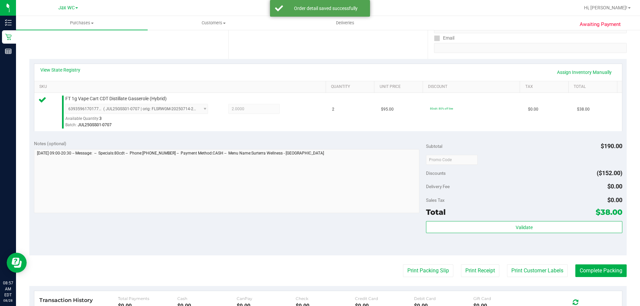
scroll to position [200, 0]
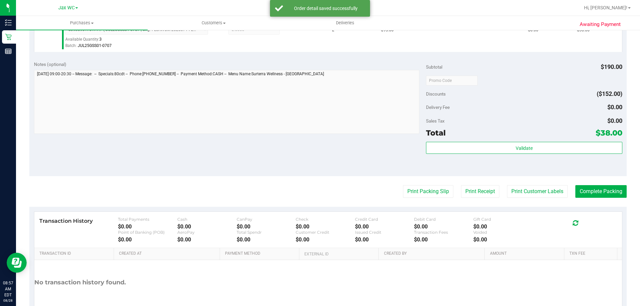
click at [496, 162] on div "Validate" at bounding box center [524, 157] width 196 height 30
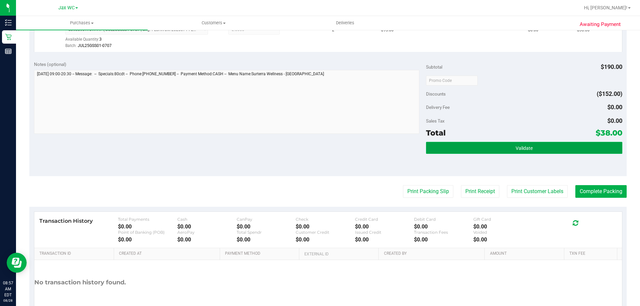
click at [497, 153] on button "Validate" at bounding box center [524, 148] width 196 height 12
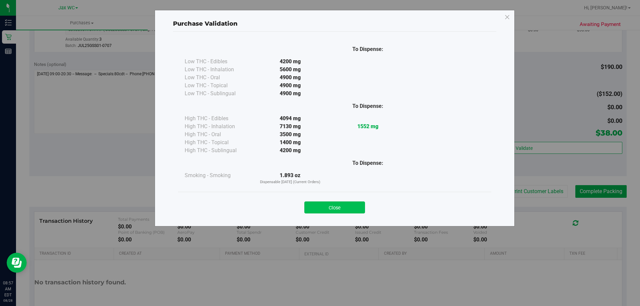
click at [335, 213] on button "Close" at bounding box center [334, 208] width 61 height 12
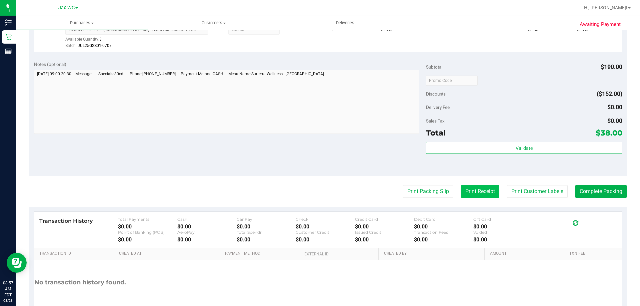
click at [461, 186] on button "Print Receipt" at bounding box center [480, 191] width 38 height 13
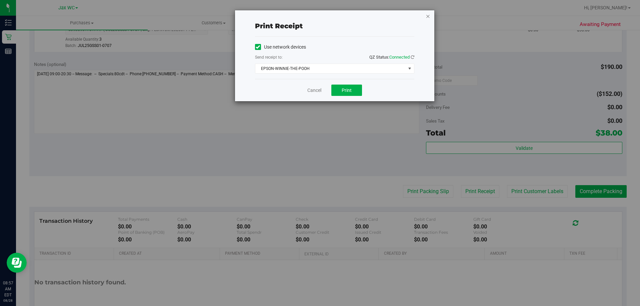
click at [429, 15] on icon "button" at bounding box center [427, 16] width 5 height 8
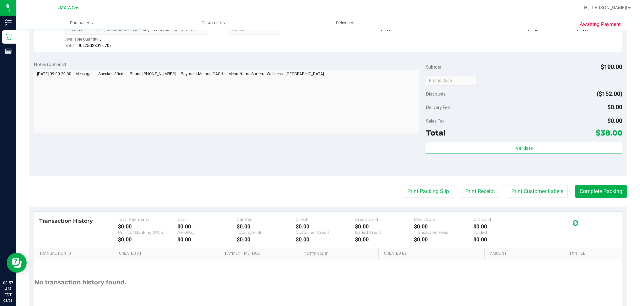
click at [417, 202] on purchase-details "Back Edit Purchase Cancel Purchase View Profile # 11860063 BioTrack ID: - Submi…" at bounding box center [327, 83] width 597 height 495
click at [419, 191] on button "Print Packing Slip" at bounding box center [428, 191] width 50 height 13
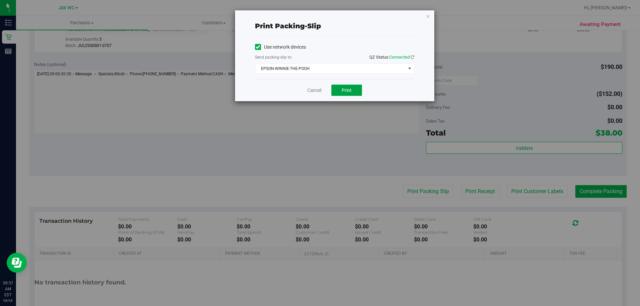
click at [343, 86] on button "Print" at bounding box center [346, 90] width 31 height 11
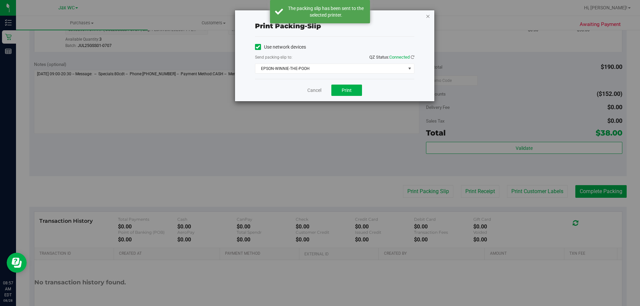
click at [428, 16] on icon "button" at bounding box center [427, 16] width 5 height 8
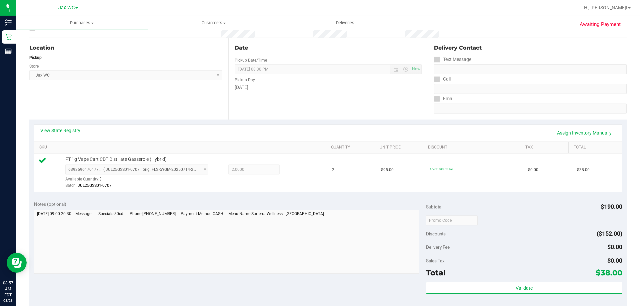
scroll to position [133, 0]
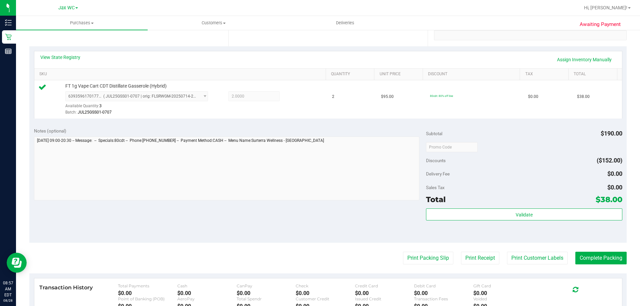
click at [485, 221] on div "Validate" at bounding box center [524, 224] width 196 height 30
click at [488, 202] on div "Total $38.00" at bounding box center [524, 200] width 196 height 12
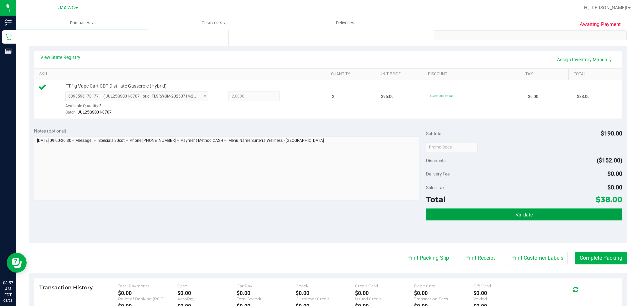
click at [488, 218] on button "Validate" at bounding box center [524, 215] width 196 height 12
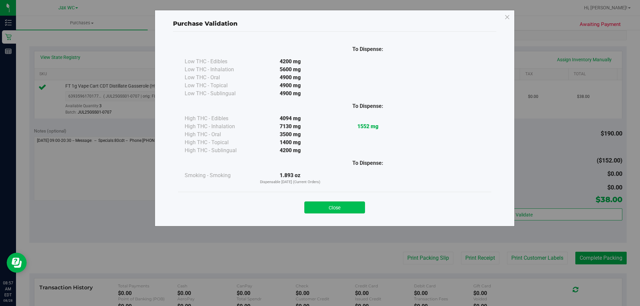
click at [345, 204] on button "Close" at bounding box center [334, 208] width 61 height 12
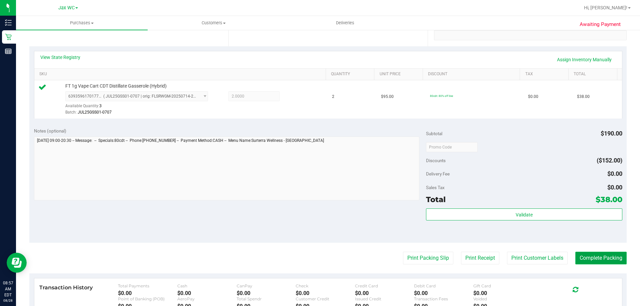
click at [595, 261] on button "Complete Packing" at bounding box center [600, 258] width 51 height 13
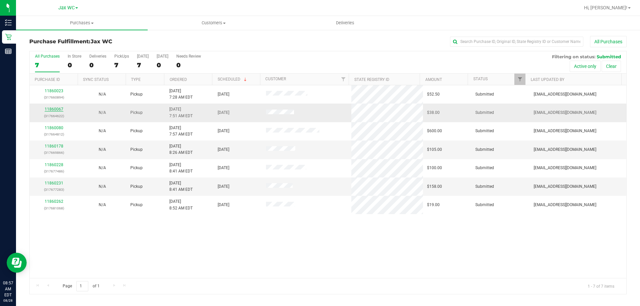
click at [52, 109] on link "11860067" at bounding box center [54, 109] width 19 height 5
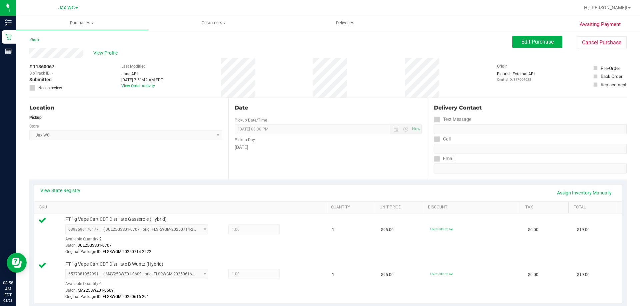
click at [32, 42] on div "Back" at bounding box center [34, 40] width 10 height 8
click at [39, 38] on link "Back" at bounding box center [34, 40] width 10 height 5
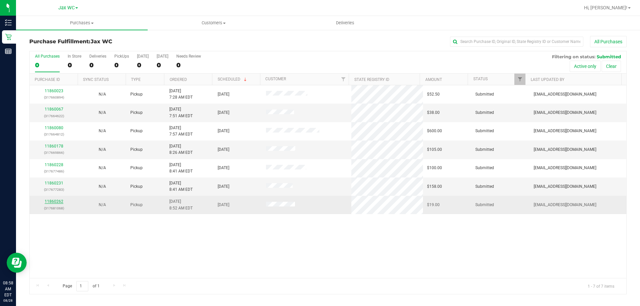
click at [58, 202] on link "11860262" at bounding box center [54, 201] width 19 height 5
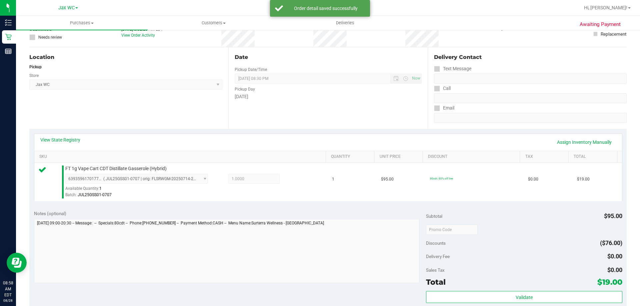
scroll to position [67, 0]
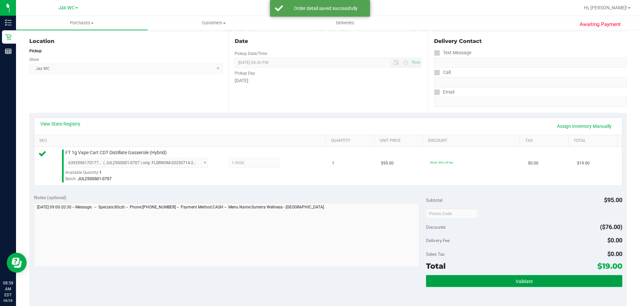
click at [491, 283] on button "Validate" at bounding box center [524, 281] width 196 height 12
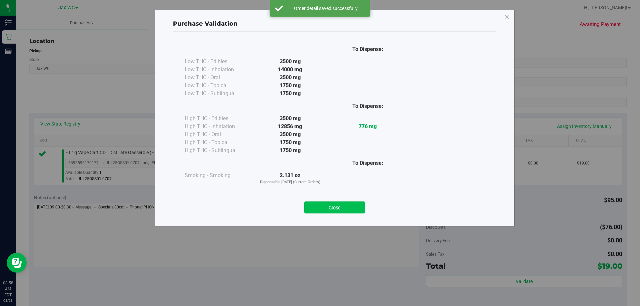
click at [340, 212] on button "Close" at bounding box center [334, 208] width 61 height 12
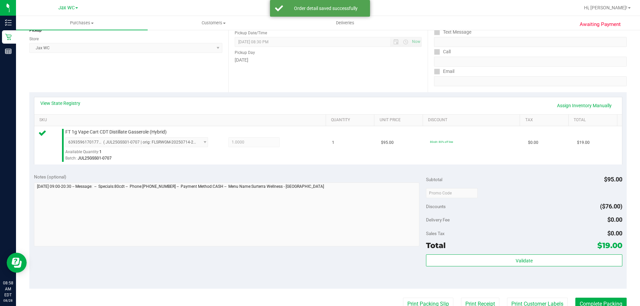
scroll to position [133, 0]
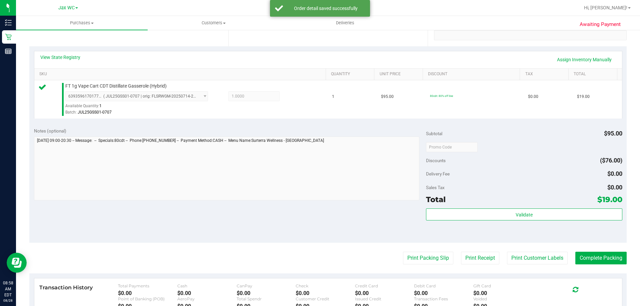
click at [422, 251] on purchase-details "Back Edit Purchase Cancel Purchase View Profile # 11860262 BioTrack ID: - Submi…" at bounding box center [327, 150] width 597 height 495
click at [421, 256] on button "Print Packing Slip" at bounding box center [428, 258] width 50 height 13
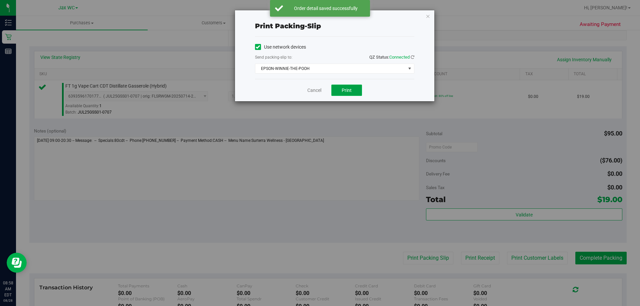
click at [347, 92] on span "Print" at bounding box center [346, 90] width 10 height 5
click at [426, 16] on icon "button" at bounding box center [427, 16] width 5 height 8
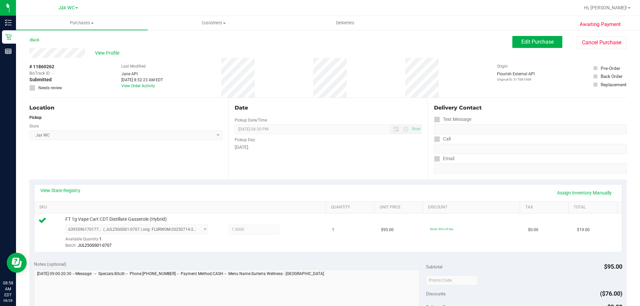
scroll to position [200, 0]
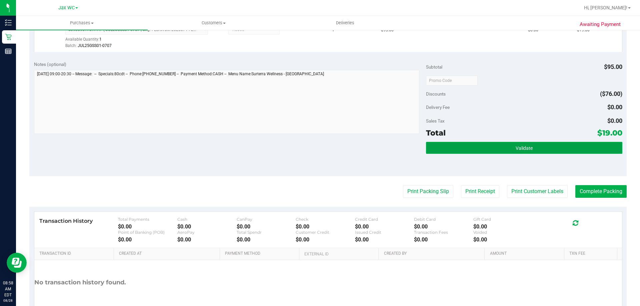
click at [461, 145] on button "Validate" at bounding box center [524, 148] width 196 height 12
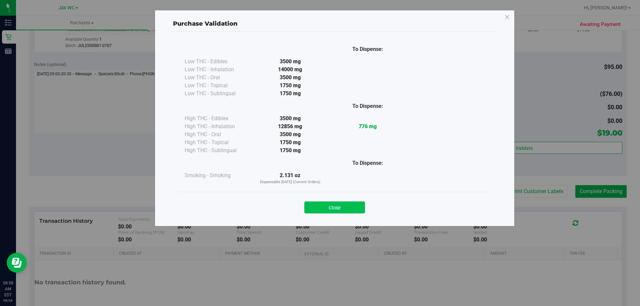
click at [325, 203] on button "Close" at bounding box center [334, 208] width 61 height 12
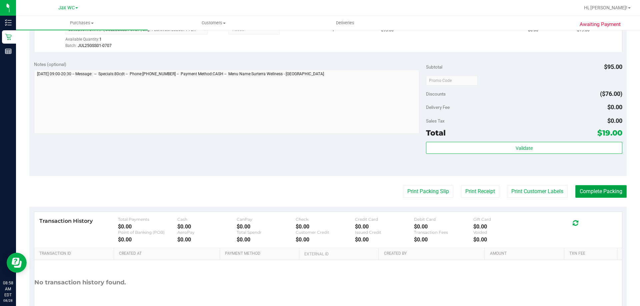
click at [575, 195] on button "Complete Packing" at bounding box center [600, 191] width 51 height 13
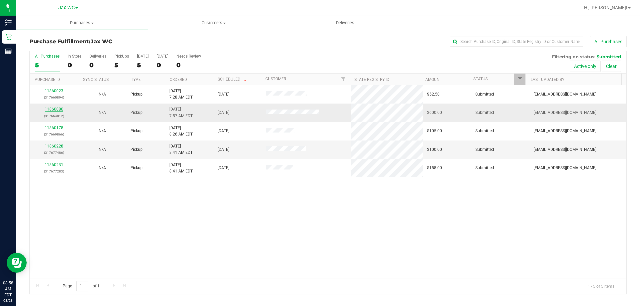
click at [57, 110] on link "11860080" at bounding box center [54, 109] width 19 height 5
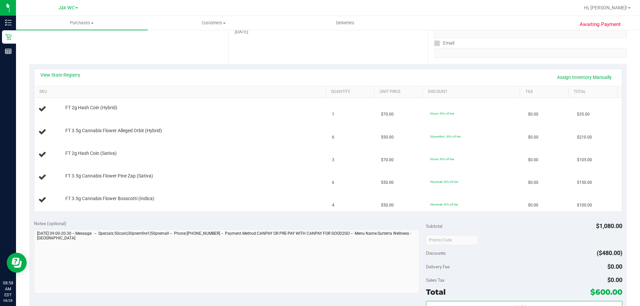
scroll to position [133, 0]
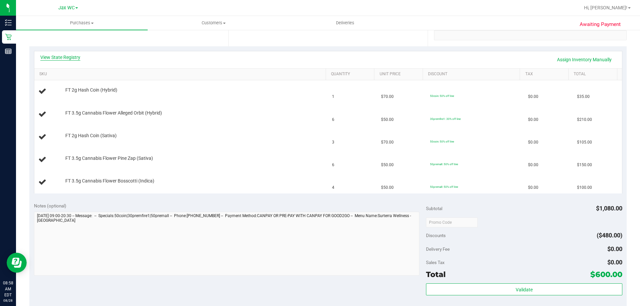
click at [72, 58] on link "View State Registry" at bounding box center [60, 57] width 40 height 7
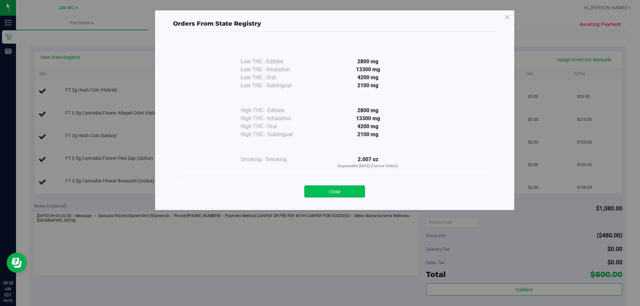
click at [356, 190] on button "Close" at bounding box center [334, 192] width 61 height 12
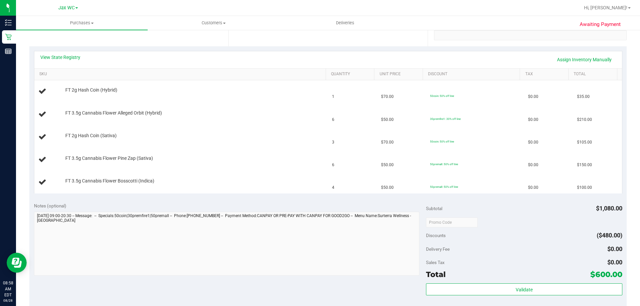
click at [71, 52] on div "View State Registry Assign Inventory Manually" at bounding box center [327, 59] width 587 height 17
click at [71, 57] on link "View State Registry" at bounding box center [60, 57] width 40 height 7
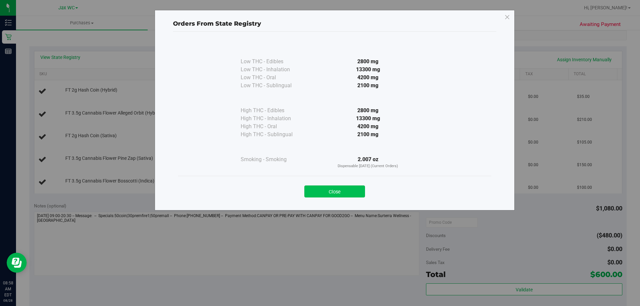
click at [324, 195] on button "Close" at bounding box center [334, 192] width 61 height 12
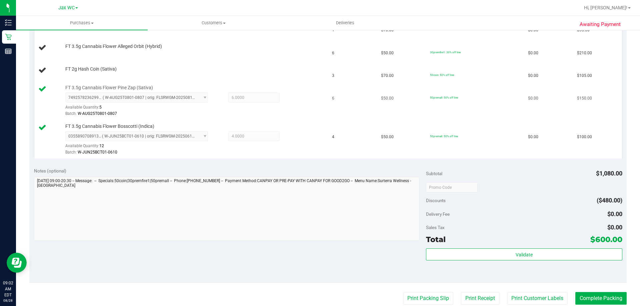
scroll to position [0, 0]
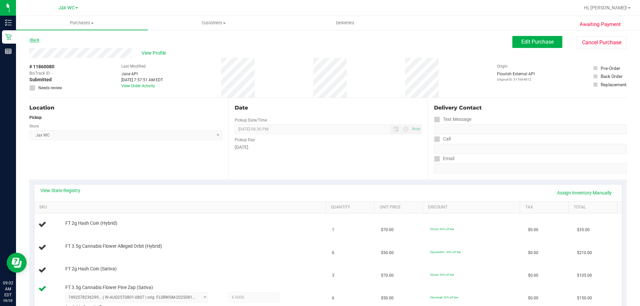
click at [33, 39] on link "Back" at bounding box center [34, 40] width 10 height 5
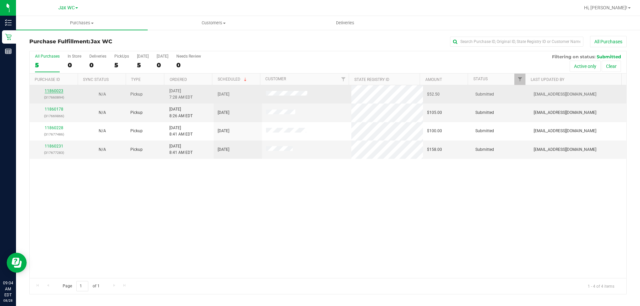
click at [60, 90] on link "11860023" at bounding box center [54, 91] width 19 height 5
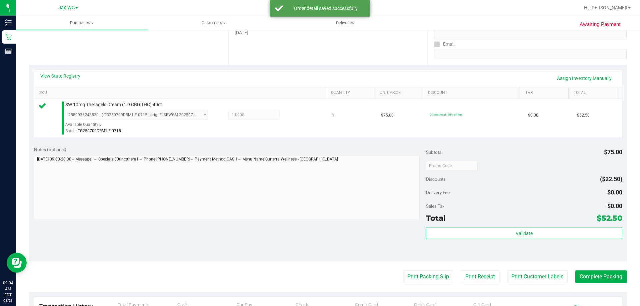
scroll to position [200, 0]
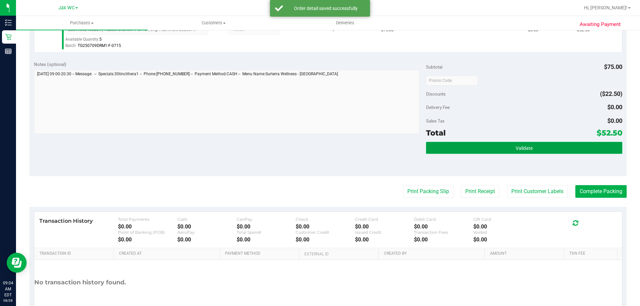
click at [483, 150] on button "Validate" at bounding box center [524, 148] width 196 height 12
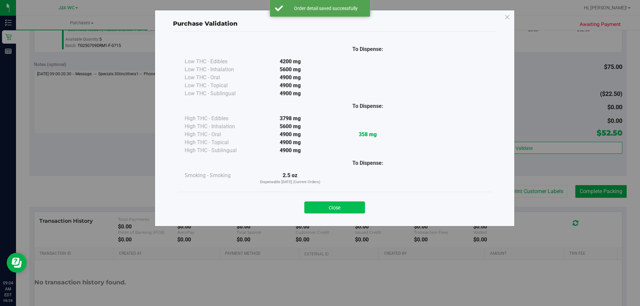
click at [353, 203] on button "Close" at bounding box center [334, 208] width 61 height 12
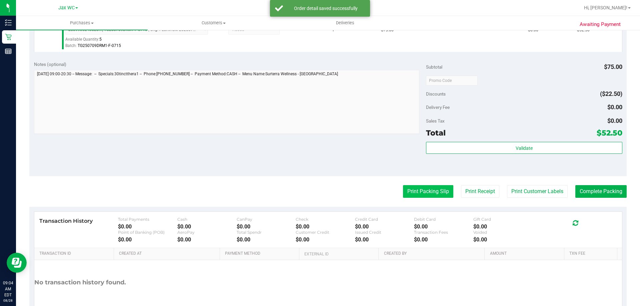
click at [420, 196] on button "Print Packing Slip" at bounding box center [428, 191] width 50 height 13
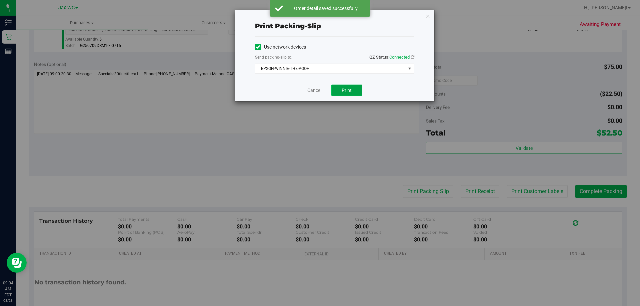
click at [350, 91] on span "Print" at bounding box center [346, 90] width 10 height 5
click at [427, 13] on icon "button" at bounding box center [427, 16] width 5 height 8
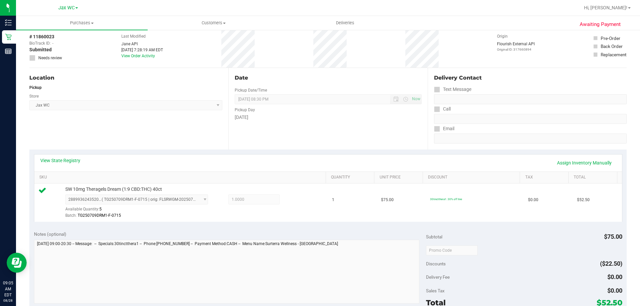
scroll to position [67, 0]
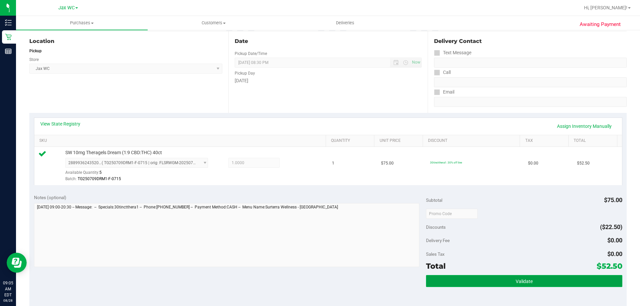
click at [528, 286] on button "Validate" at bounding box center [524, 281] width 196 height 12
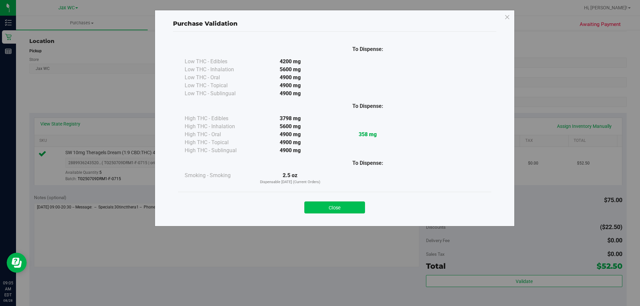
click at [324, 208] on button "Close" at bounding box center [334, 208] width 61 height 12
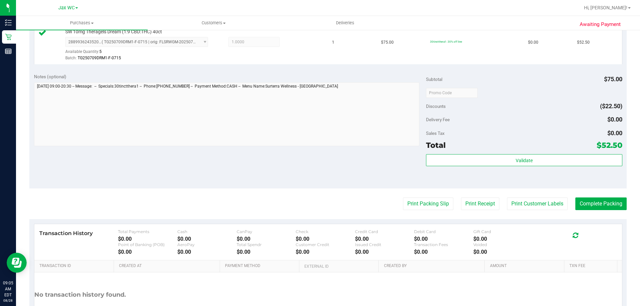
scroll to position [238, 0]
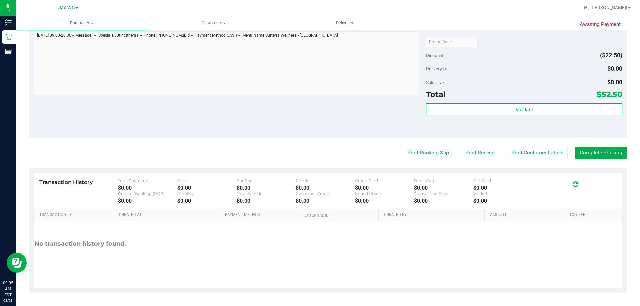
click at [611, 143] on purchase-details "Back Edit Purchase Cancel Purchase View Profile # 11860023 BioTrack ID: - Submi…" at bounding box center [327, 44] width 597 height 495
click at [604, 156] on button "Complete Packing" at bounding box center [600, 153] width 51 height 13
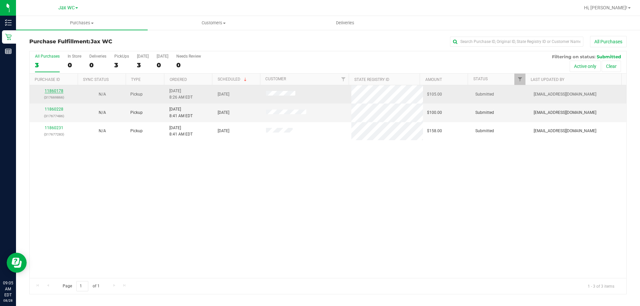
click at [50, 89] on link "11860178" at bounding box center [54, 91] width 19 height 5
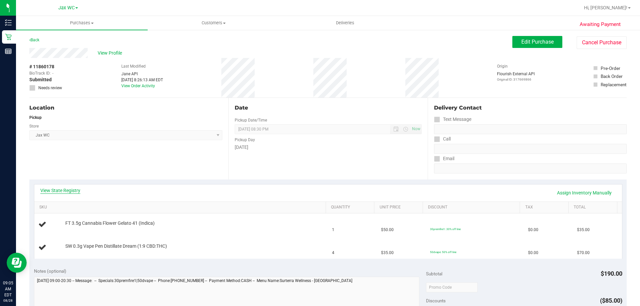
click at [66, 187] on link "View State Registry" at bounding box center [60, 190] width 40 height 7
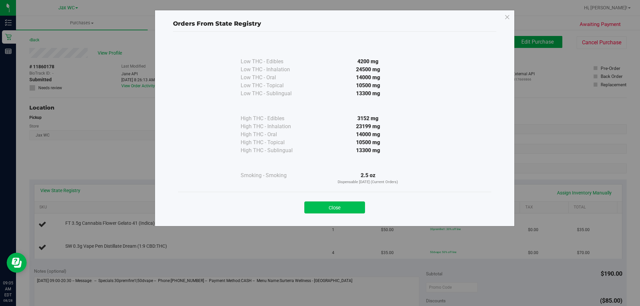
click at [349, 213] on button "Close" at bounding box center [334, 208] width 61 height 12
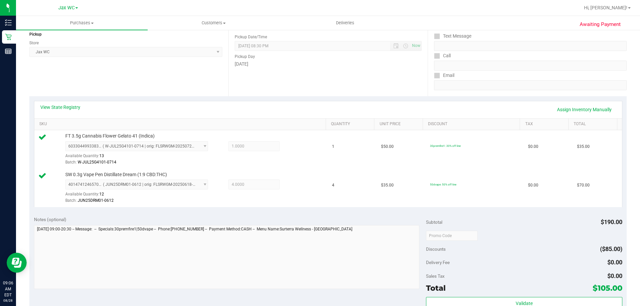
scroll to position [133, 0]
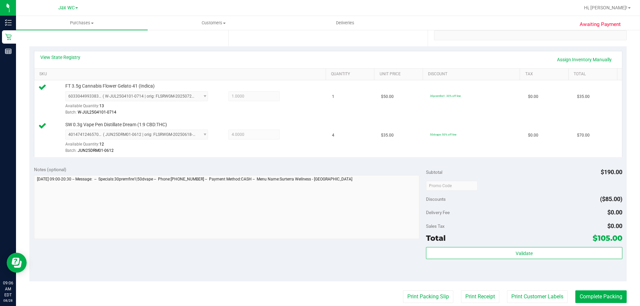
click at [526, 259] on div "Validate" at bounding box center [524, 262] width 196 height 30
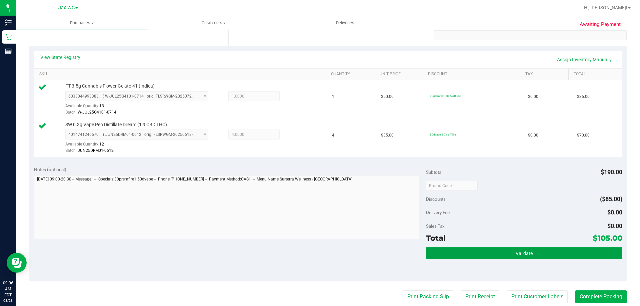
click at [526, 254] on span "Validate" at bounding box center [523, 253] width 17 height 5
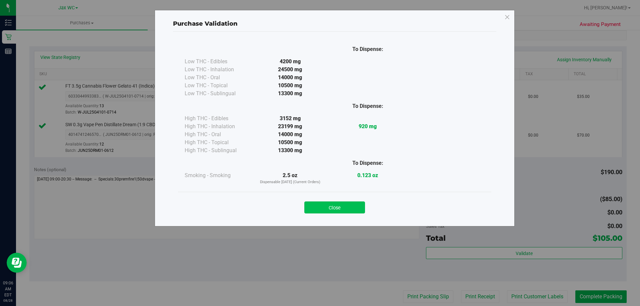
click at [350, 204] on button "Close" at bounding box center [334, 208] width 61 height 12
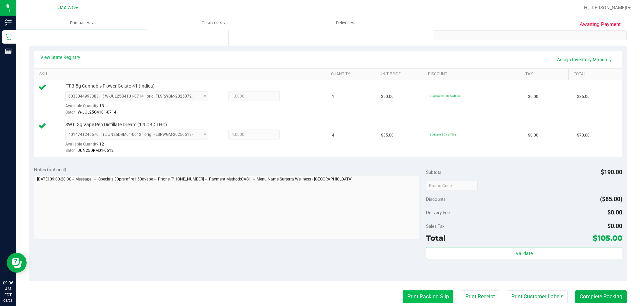
click at [423, 296] on button "Print Packing Slip" at bounding box center [428, 296] width 50 height 13
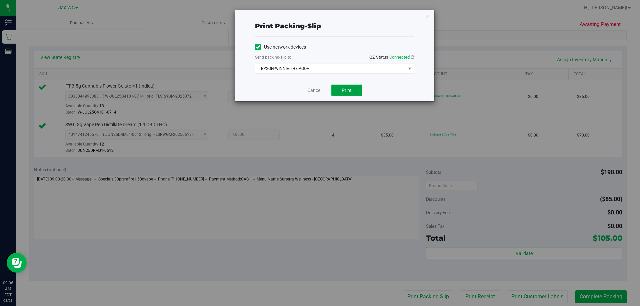
click at [350, 86] on button "Print" at bounding box center [346, 90] width 31 height 11
click at [423, 15] on div "Print packing-slip Use network devices Send packing-slip to: QZ Status: Connect…" at bounding box center [334, 55] width 199 height 91
click at [426, 16] on icon "button" at bounding box center [427, 16] width 5 height 8
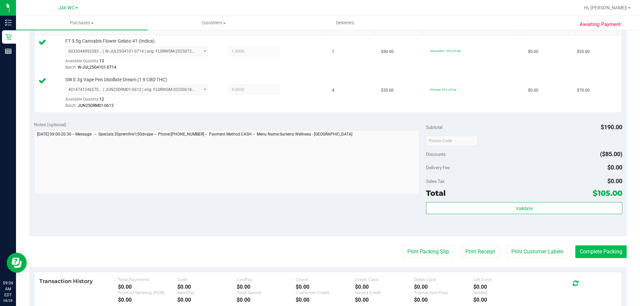
scroll to position [266, 0]
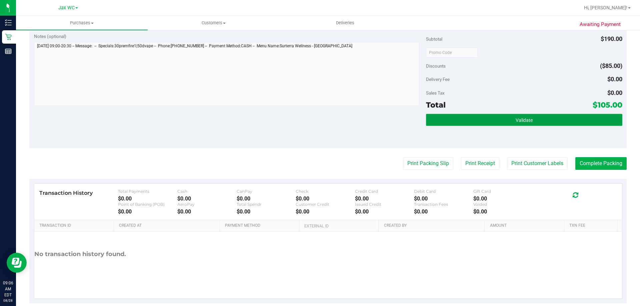
click at [544, 116] on button "Validate" at bounding box center [524, 120] width 196 height 12
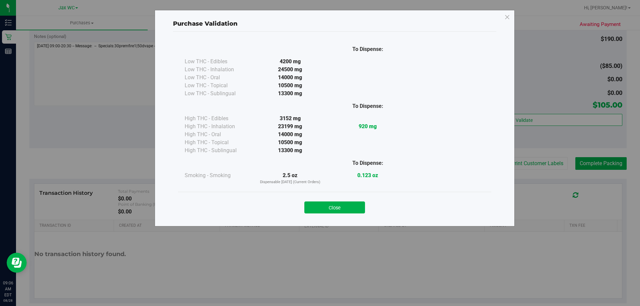
click at [359, 208] on button "Close" at bounding box center [334, 208] width 61 height 12
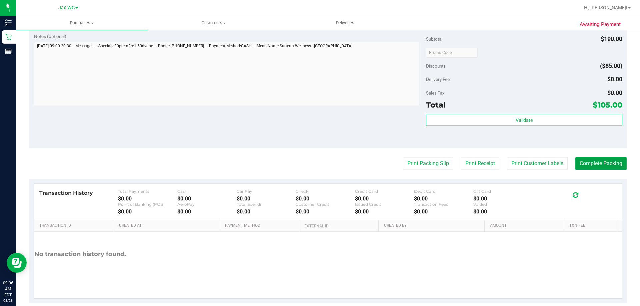
click at [582, 159] on button "Complete Packing" at bounding box center [600, 163] width 51 height 13
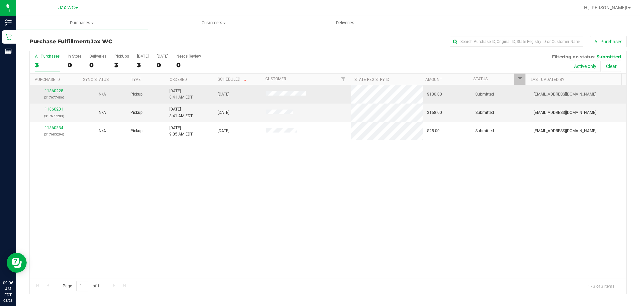
click at [63, 90] on div "11860228 (317677486)" at bounding box center [54, 94] width 40 height 13
click at [59, 90] on link "11860228" at bounding box center [54, 91] width 19 height 5
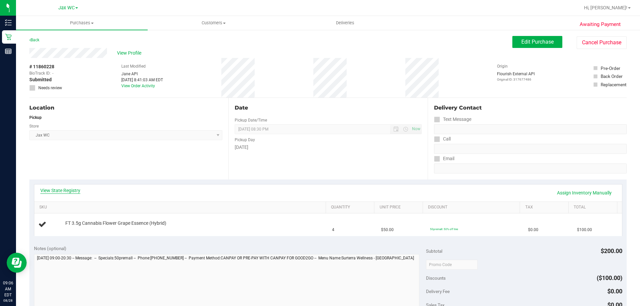
click at [57, 190] on link "View State Registry" at bounding box center [60, 190] width 40 height 7
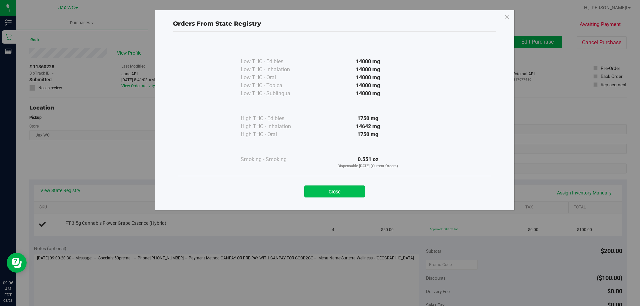
click at [332, 190] on button "Close" at bounding box center [334, 192] width 61 height 12
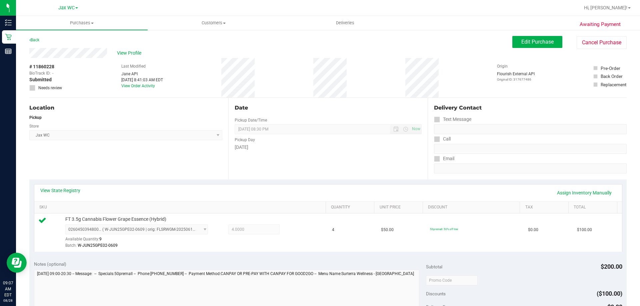
scroll to position [200, 0]
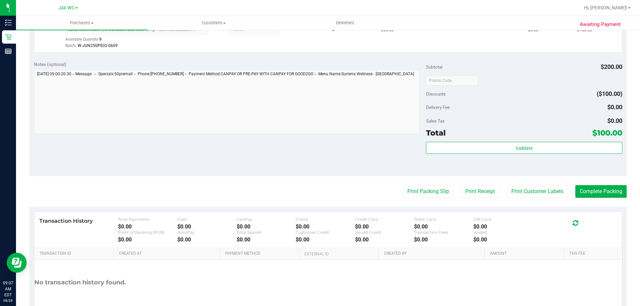
click at [479, 157] on div "Validate" at bounding box center [524, 157] width 196 height 30
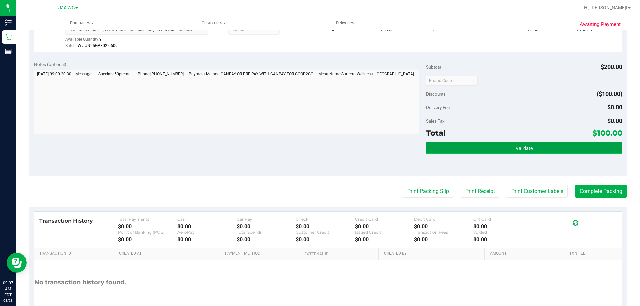
click at [479, 146] on button "Validate" at bounding box center [524, 148] width 196 height 12
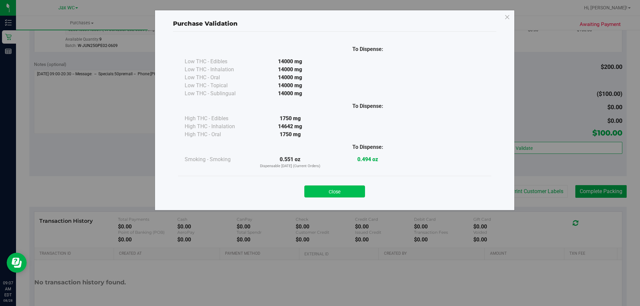
click at [357, 186] on button "Close" at bounding box center [334, 192] width 61 height 12
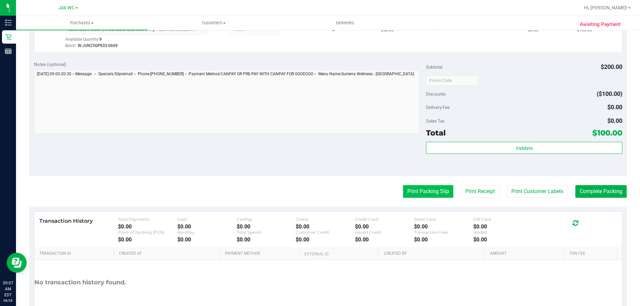
click at [444, 187] on button "Print Packing Slip" at bounding box center [428, 191] width 50 height 13
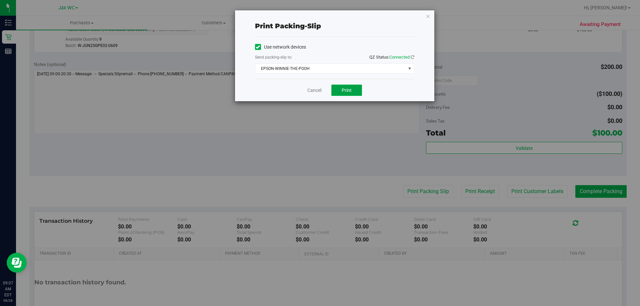
click at [342, 95] on button "Print" at bounding box center [346, 90] width 31 height 11
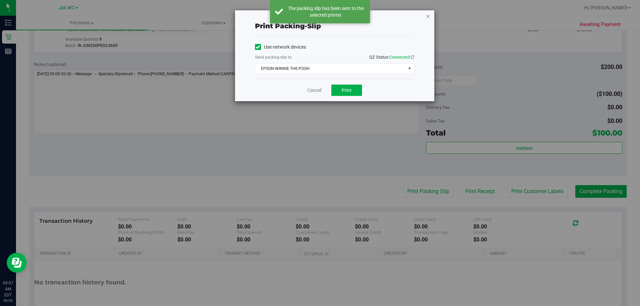
click at [429, 20] on icon "button" at bounding box center [427, 16] width 5 height 8
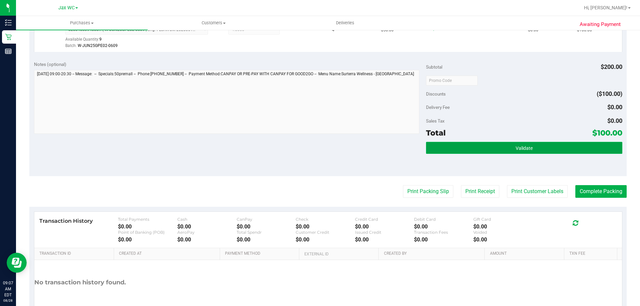
click at [499, 151] on button "Validate" at bounding box center [524, 148] width 196 height 12
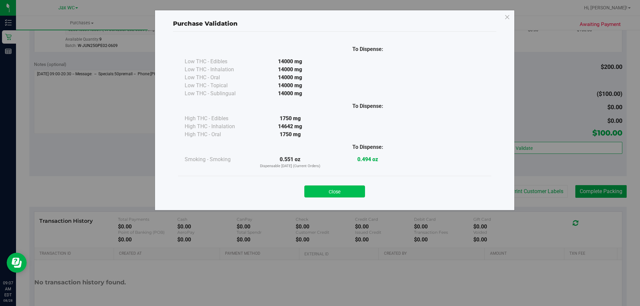
click at [346, 191] on button "Close" at bounding box center [334, 192] width 61 height 12
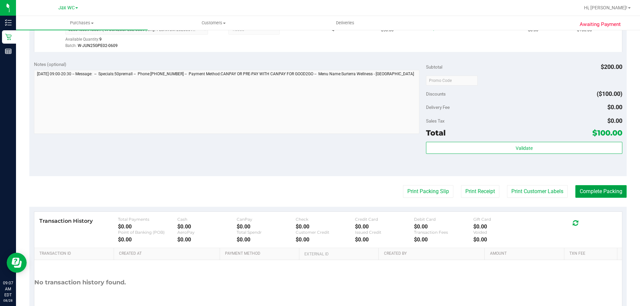
click at [589, 191] on button "Complete Packing" at bounding box center [600, 191] width 51 height 13
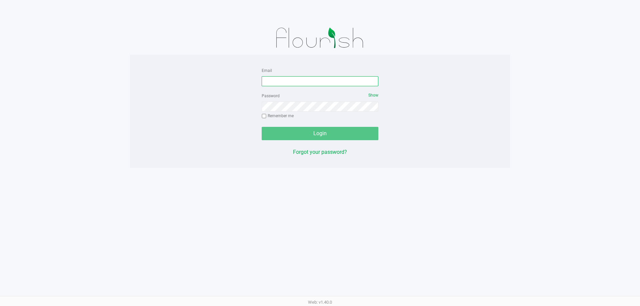
click at [280, 82] on input "Email" at bounding box center [319, 81] width 117 height 10
type input "[EMAIL_ADDRESS][DOMAIN_NAME]"
click at [261, 127] on button "Login" at bounding box center [319, 133] width 117 height 13
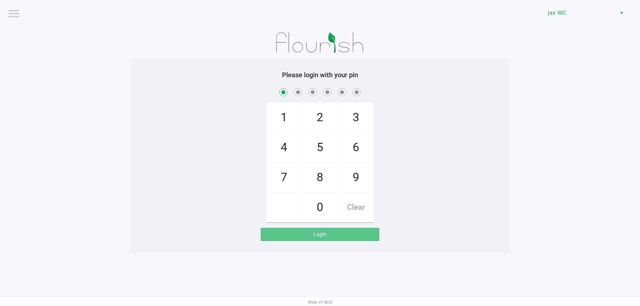
checkbox input "true"
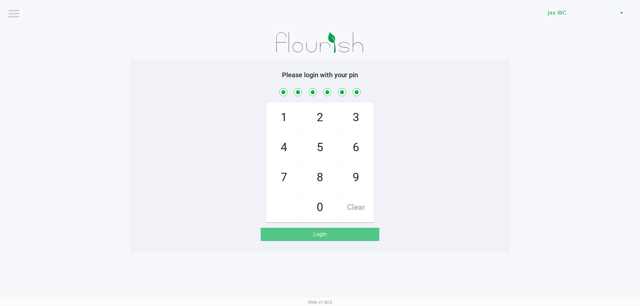
checkbox input "true"
